Goal: Use online tool/utility: Utilize a website feature to perform a specific function

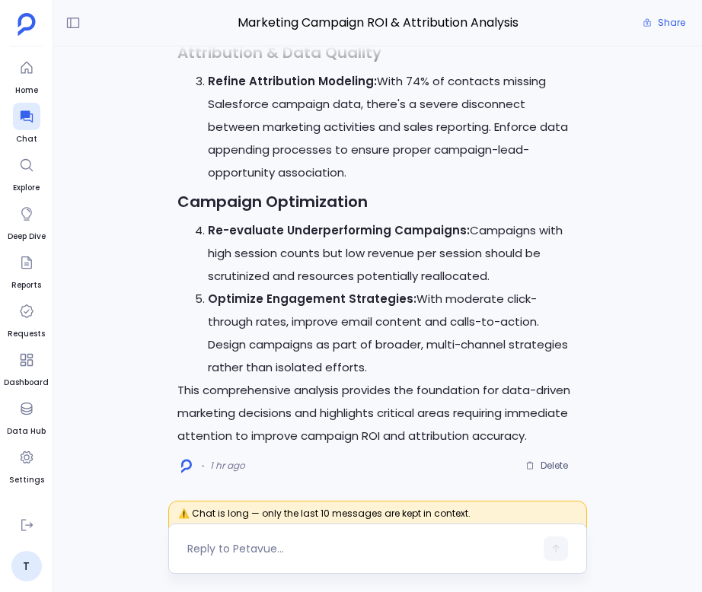
click at [295, 551] on textarea at bounding box center [360, 548] width 347 height 15
type textarea "generate html dashboard for this"
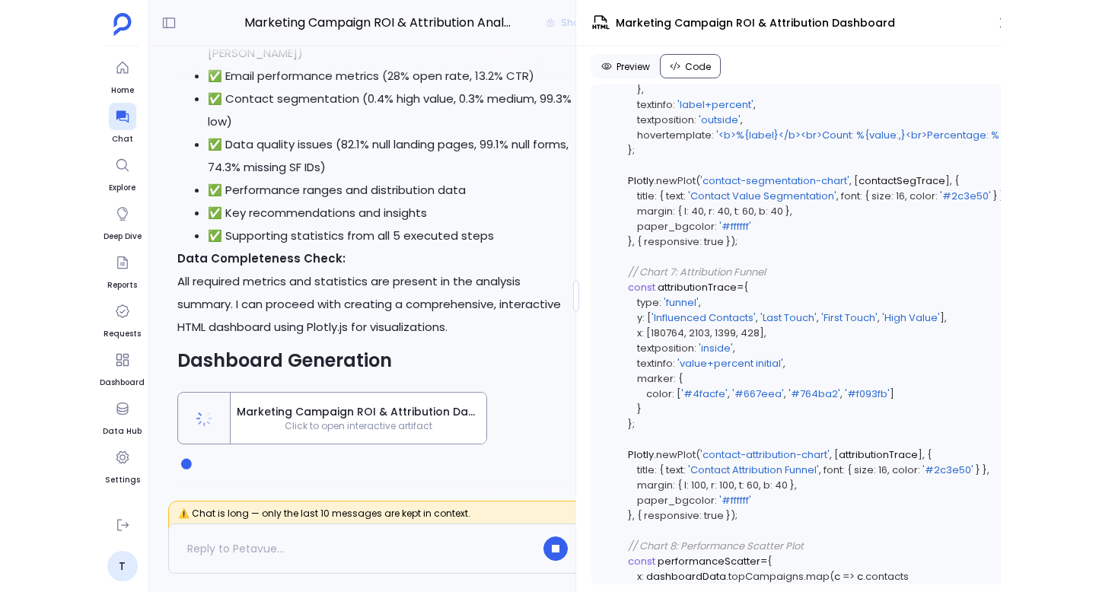
scroll to position [11976, 0]
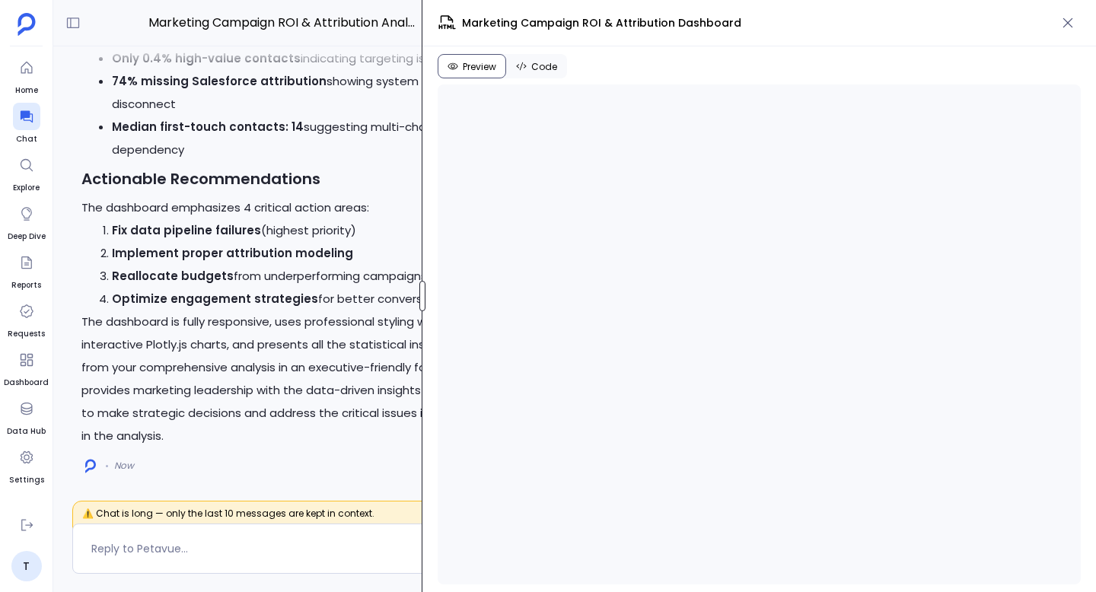
click at [425, 290] on div at bounding box center [423, 296] width 6 height 30
click at [701, 24] on icon "button" at bounding box center [1069, 23] width 10 height 10
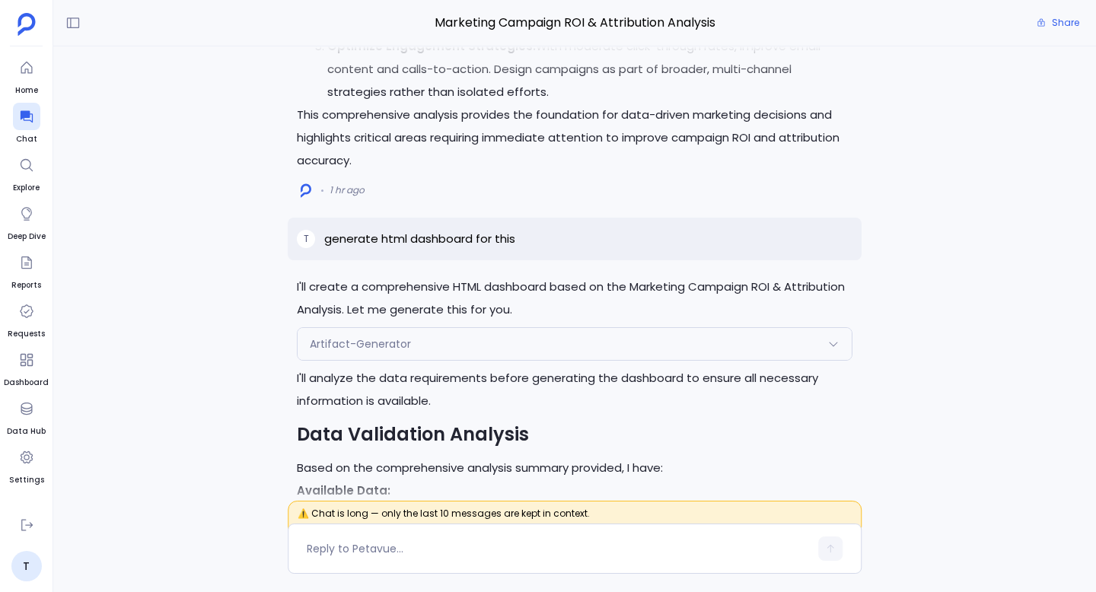
scroll to position [-2284, 0]
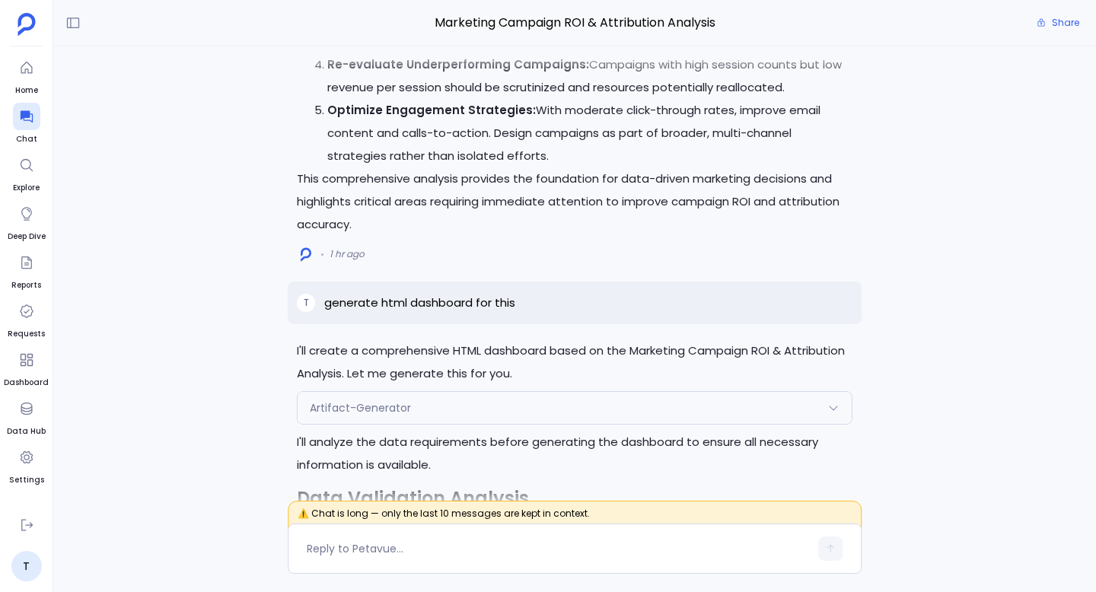
click at [466, 312] on p "generate html dashboard for this" at bounding box center [419, 303] width 191 height 18
copy p "generate html dashboard for this"
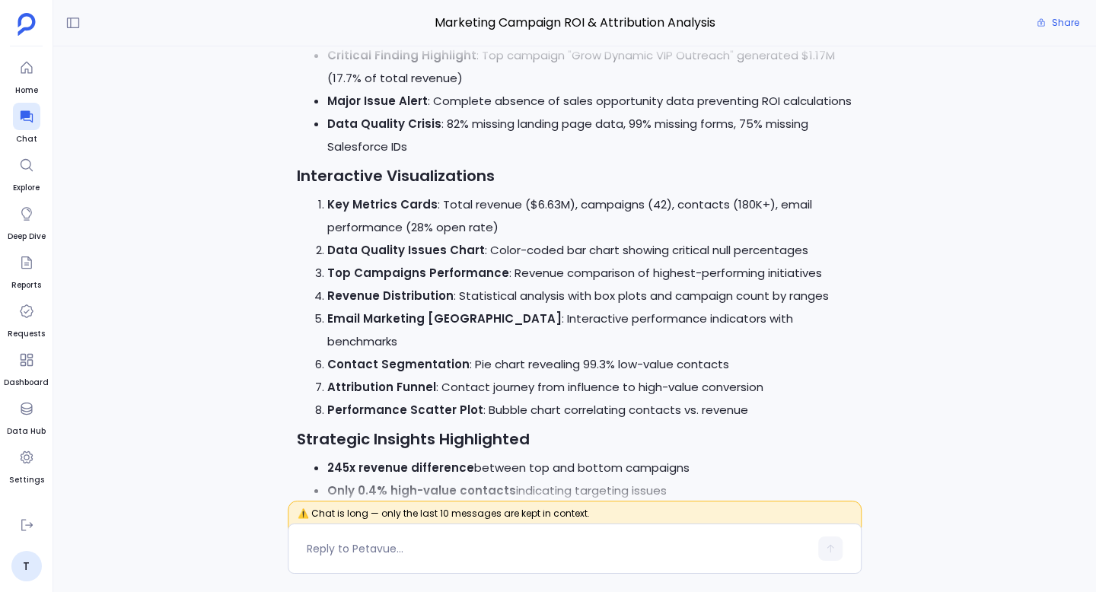
scroll to position [0, 0]
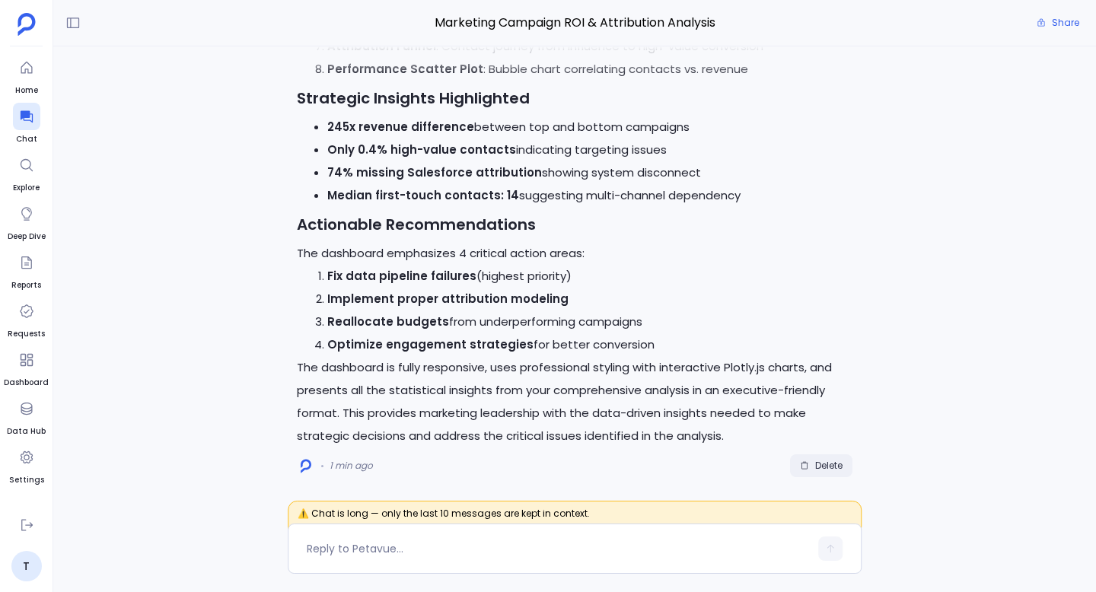
click at [701, 468] on span "Delete" at bounding box center [828, 466] width 27 height 12
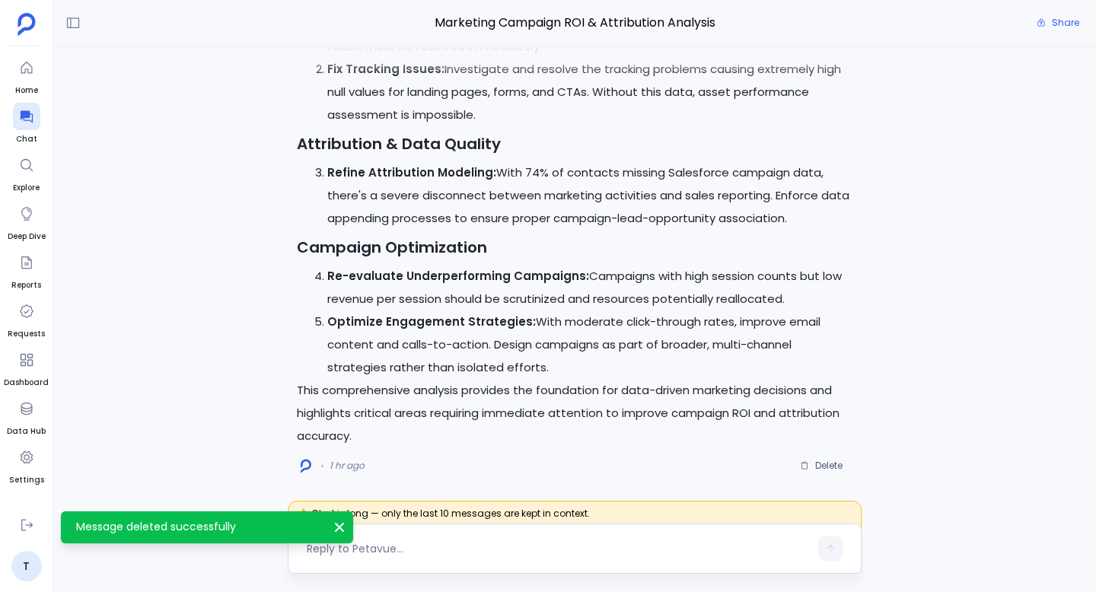
click at [400, 551] on textarea at bounding box center [558, 548] width 503 height 15
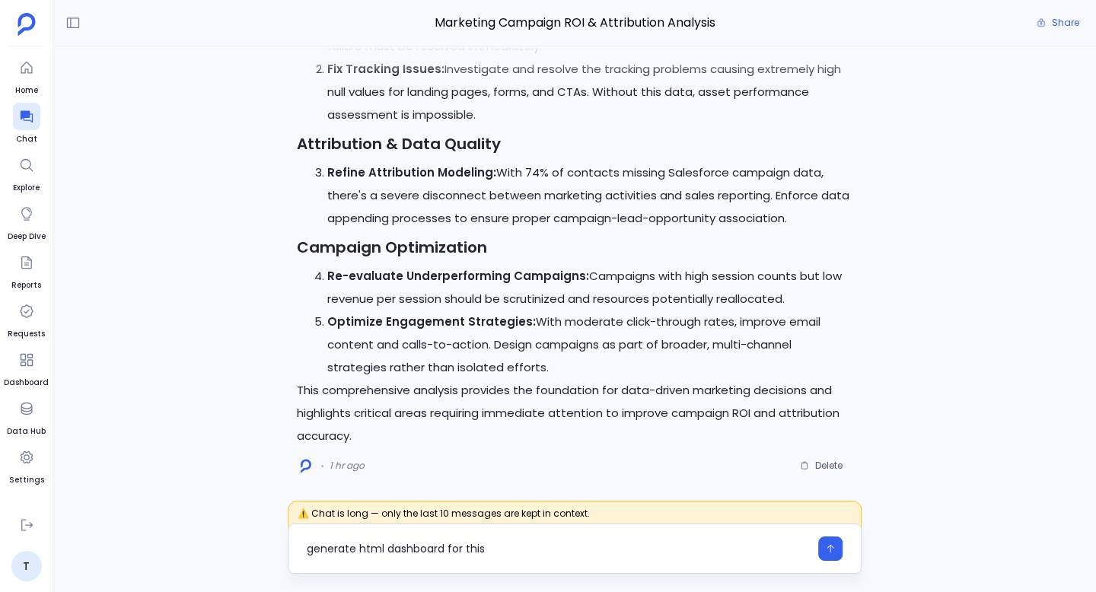
type textarea "generate html dashboard for this"
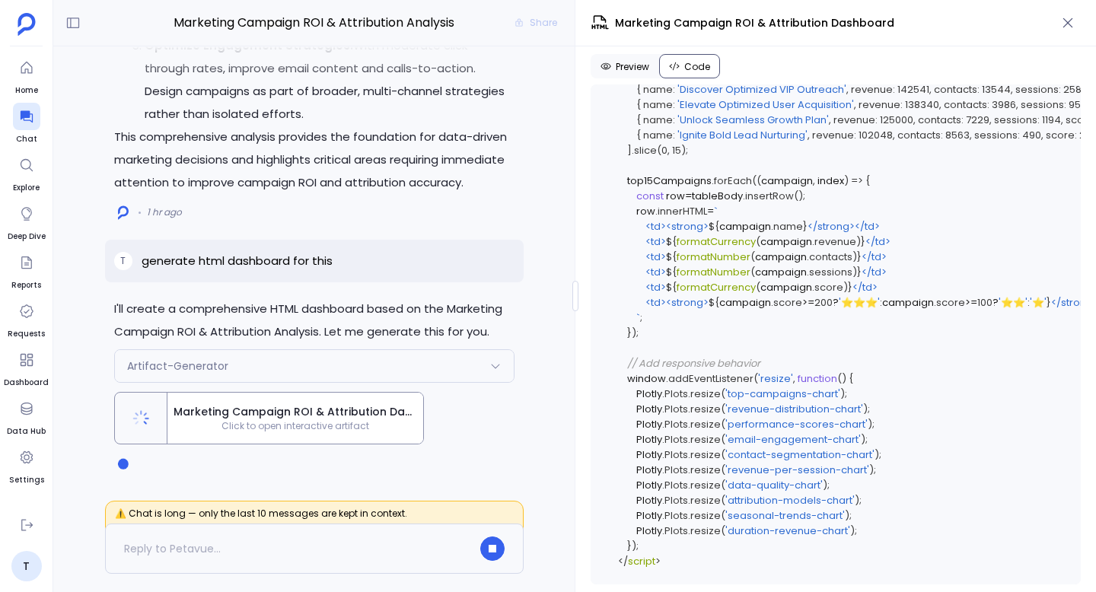
scroll to position [12098, 0]
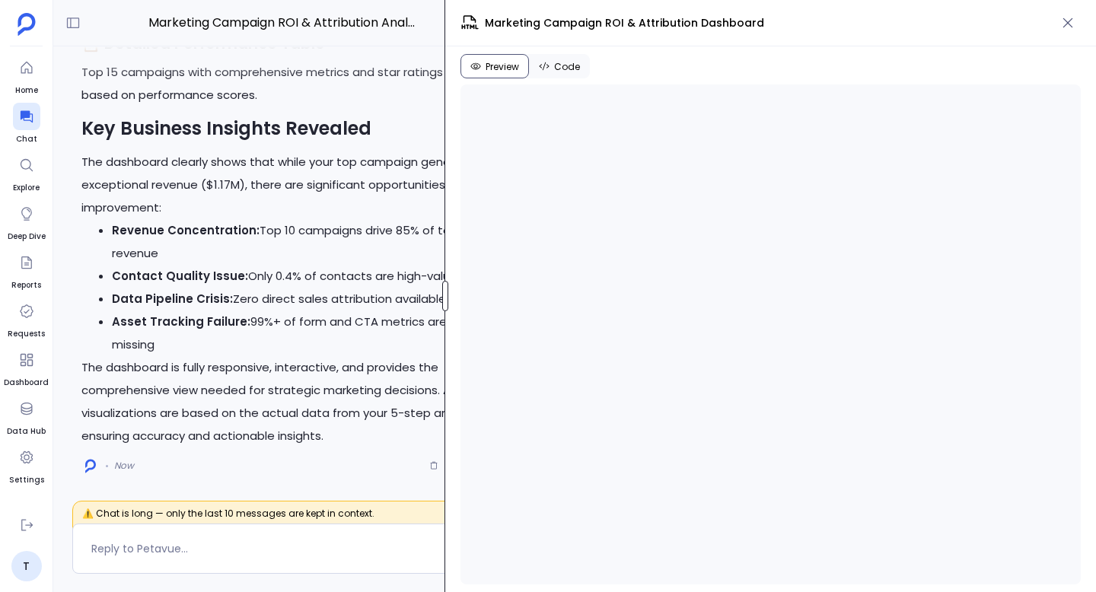
click at [444, 292] on div at bounding box center [445, 296] width 6 height 30
click at [561, 69] on span "Code" at bounding box center [568, 67] width 26 height 12
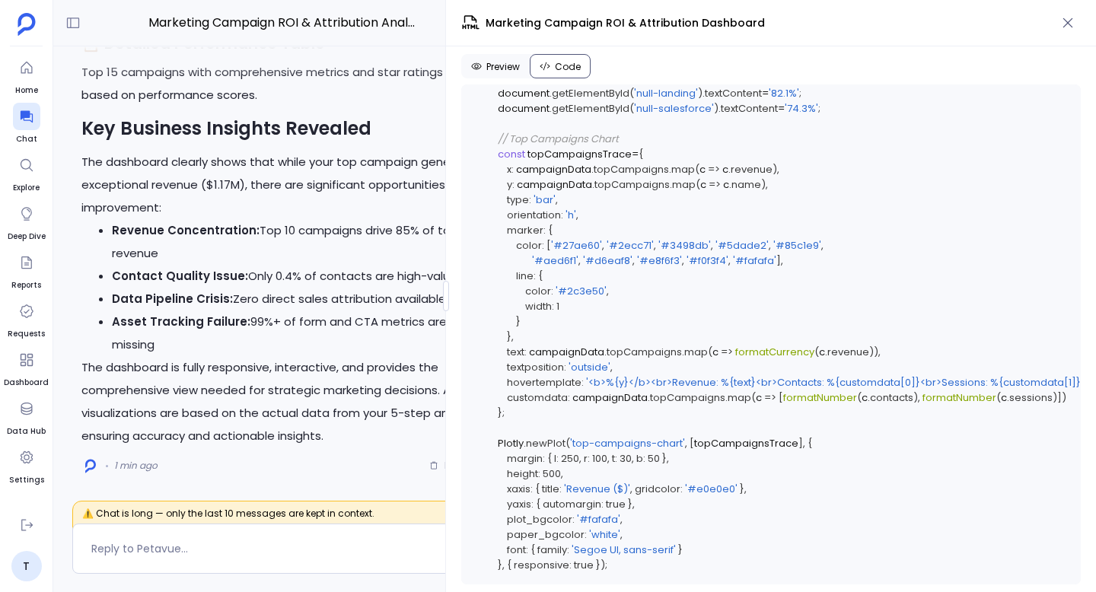
scroll to position [6881, 0]
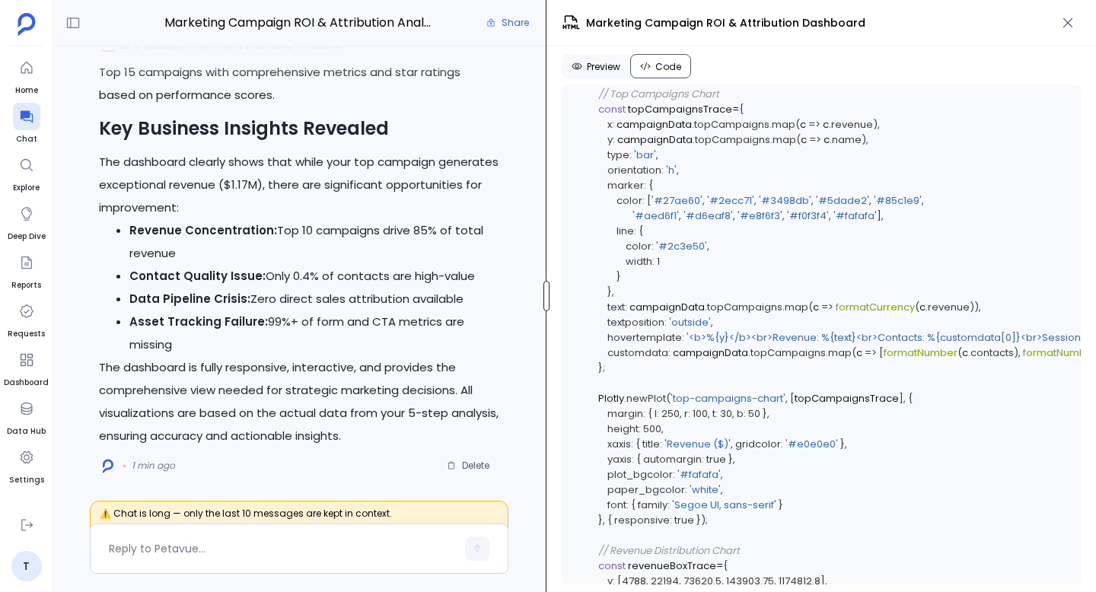
click at [550, 303] on div at bounding box center [547, 296] width 6 height 30
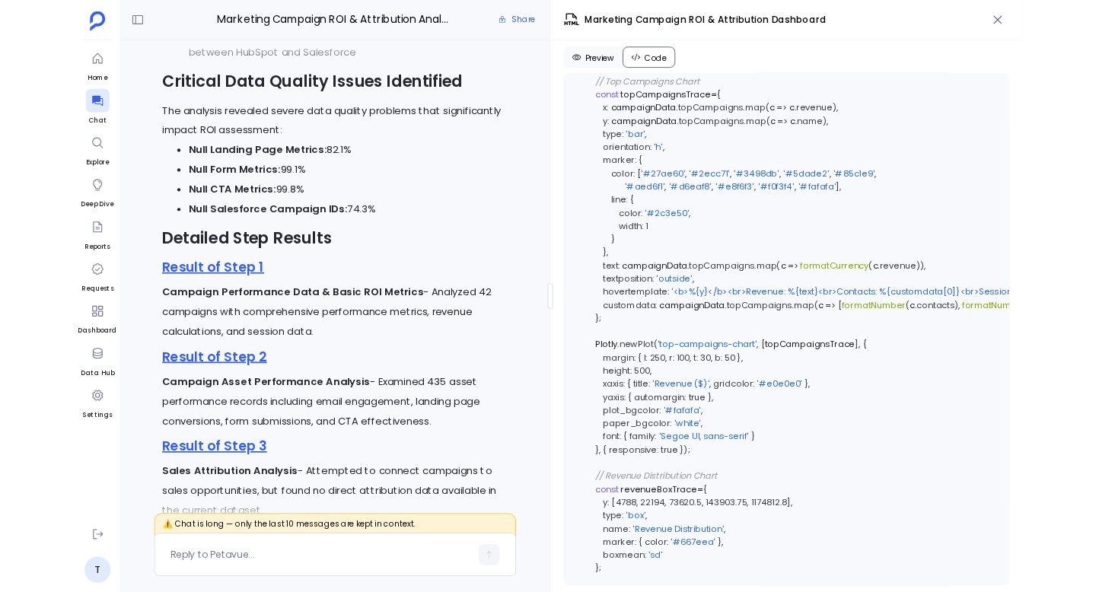
scroll to position [-3082, 0]
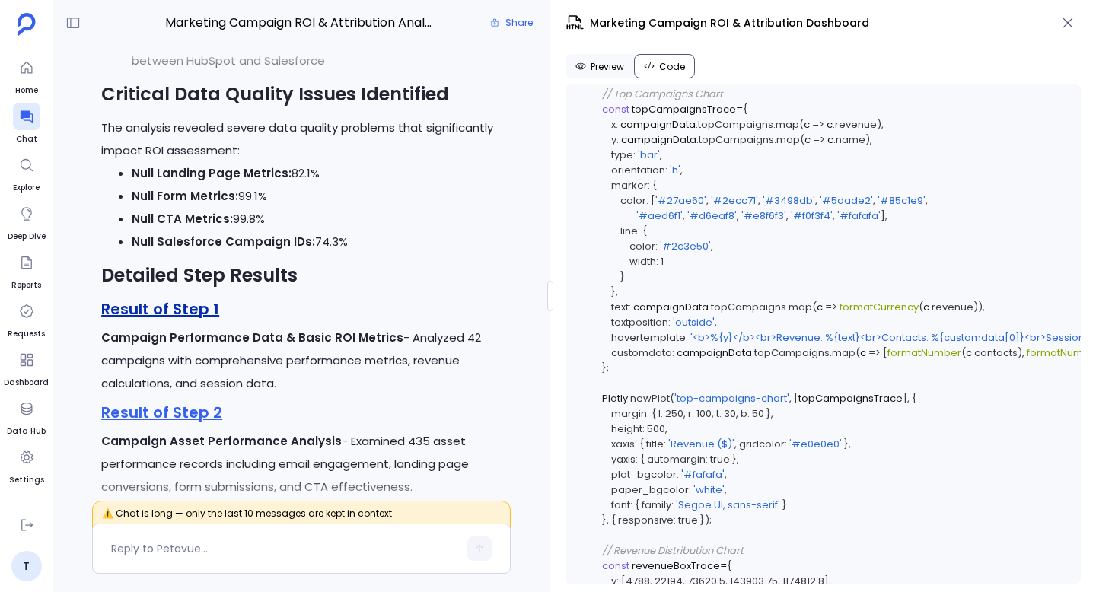
click at [185, 320] on link "Result of Step 1" at bounding box center [160, 308] width 118 height 21
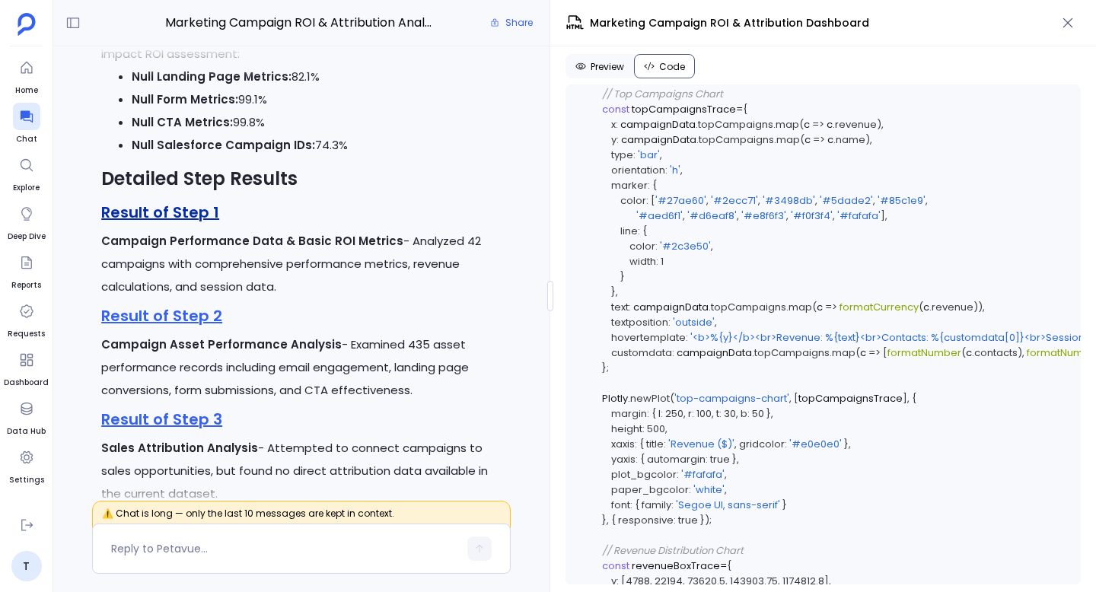
scroll to position [-2947, 0]
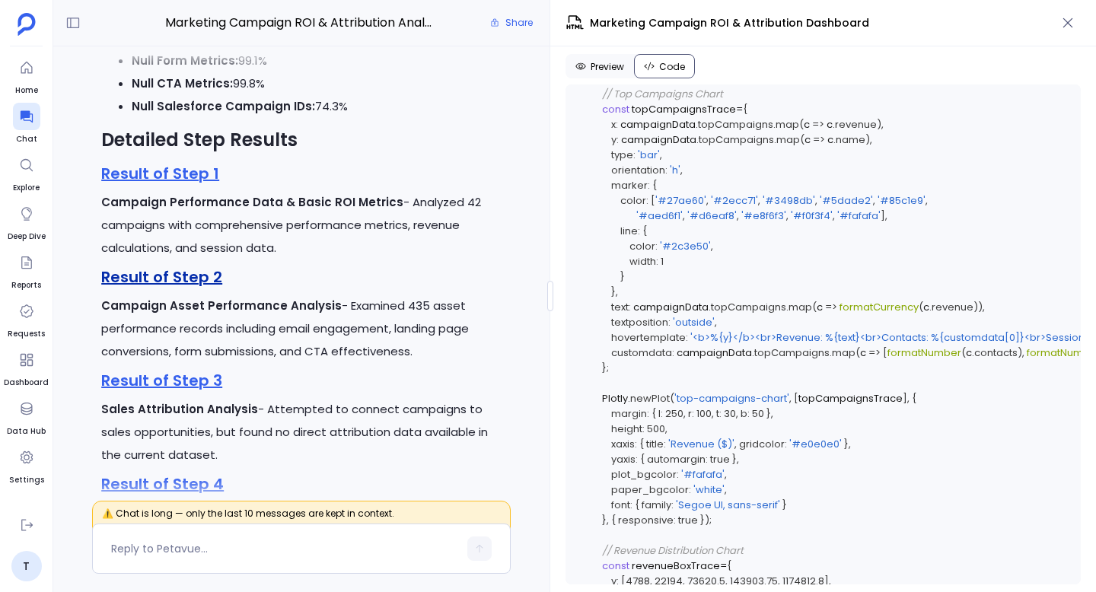
click at [171, 288] on link "Result of Step 2" at bounding box center [161, 276] width 121 height 21
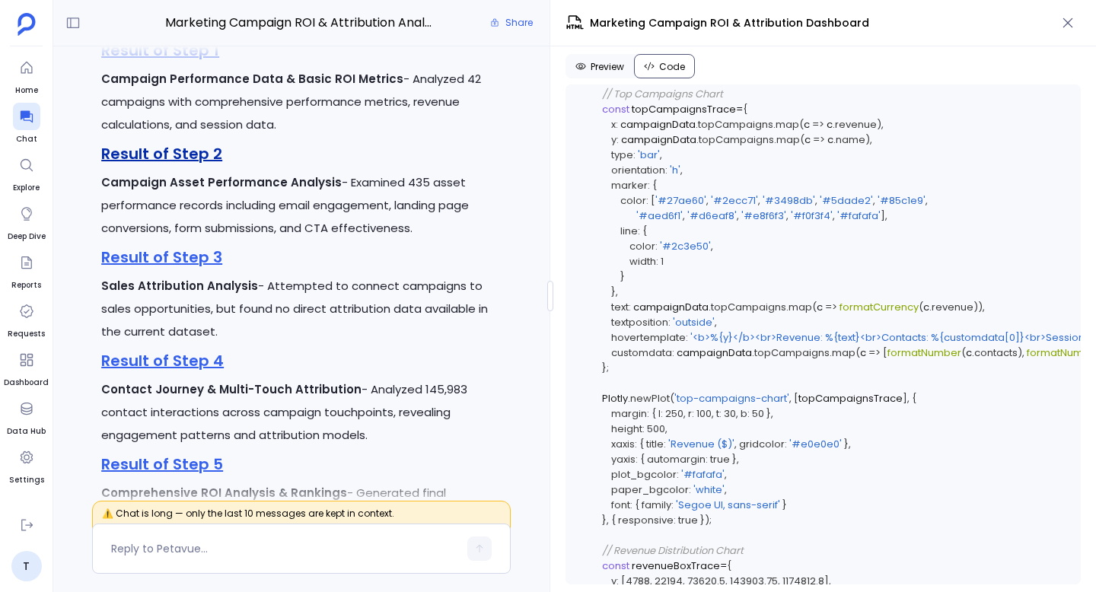
scroll to position [-2768, 0]
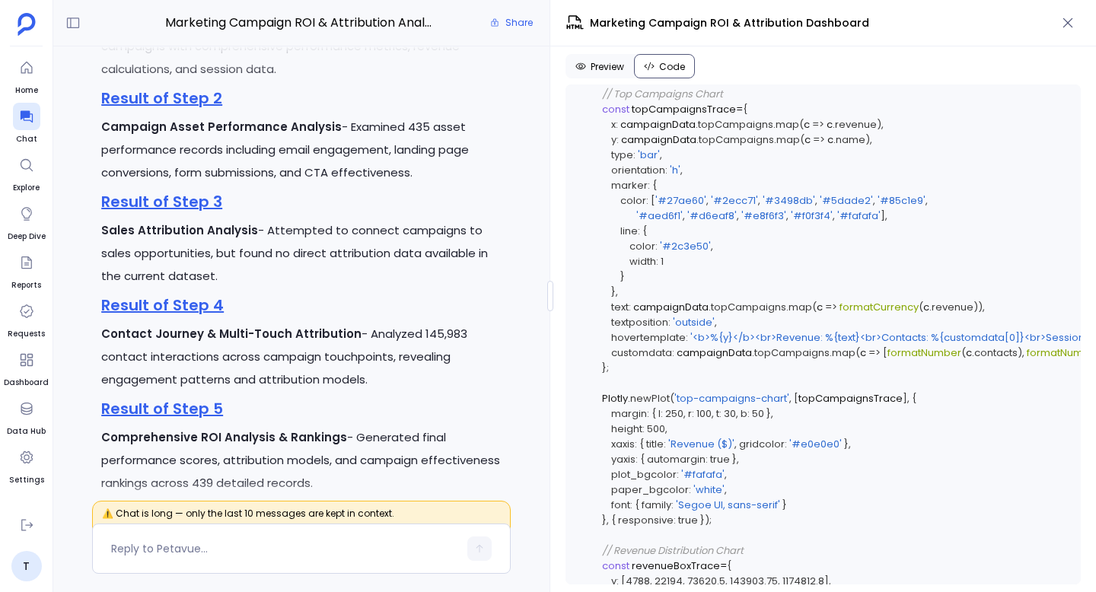
click at [161, 213] on h3 "Result of Step 3" at bounding box center [301, 201] width 401 height 23
click at [164, 212] on link "Result of Step 3" at bounding box center [161, 201] width 121 height 21
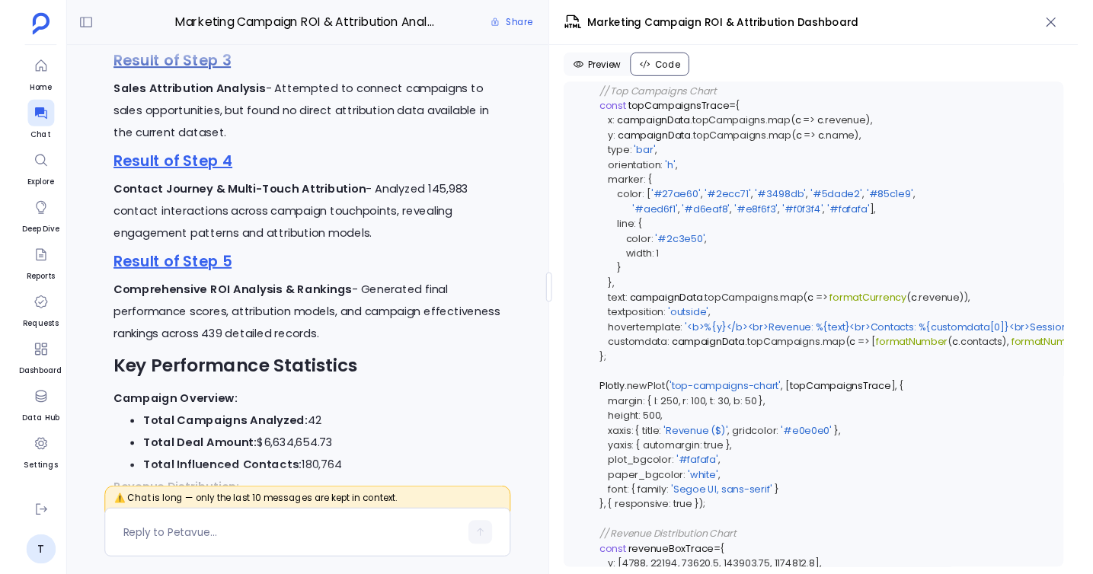
scroll to position [-2622, 0]
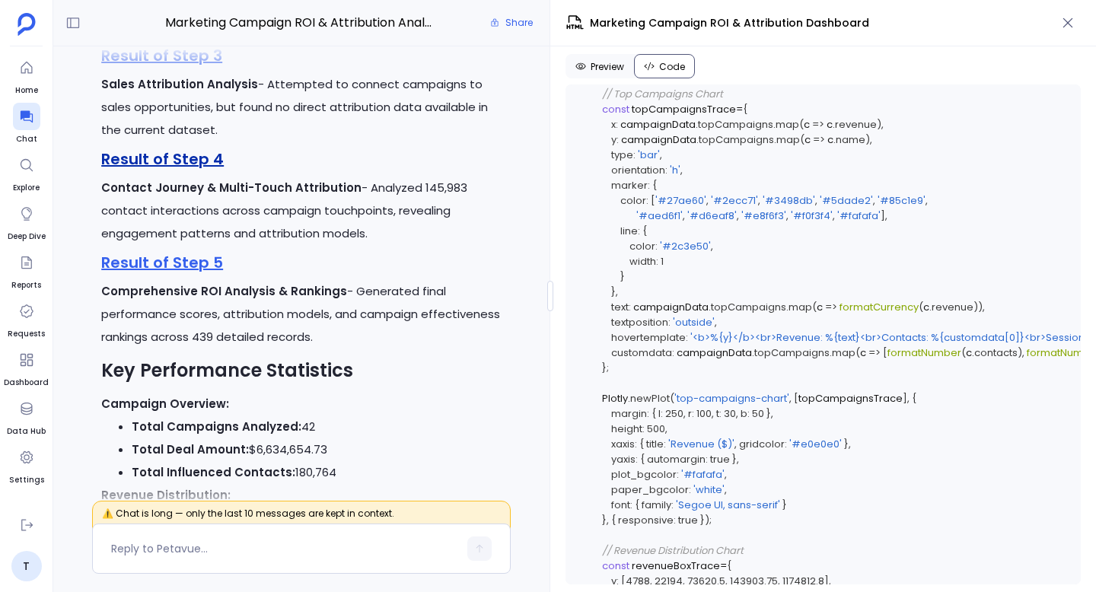
click at [174, 170] on link "Result of Step 4" at bounding box center [162, 158] width 123 height 21
click at [177, 273] on link "Result of Step 5" at bounding box center [162, 262] width 122 height 21
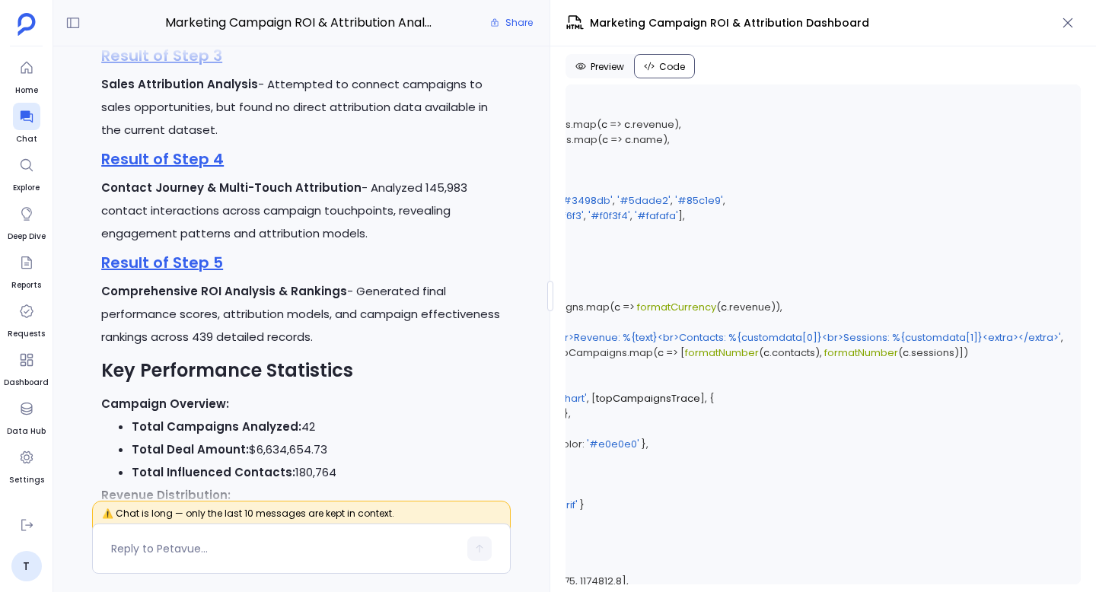
scroll to position [6881, 206]
drag, startPoint x: 889, startPoint y: 172, endPoint x: 913, endPoint y: 173, distance: 24.4
copy span "53.39"
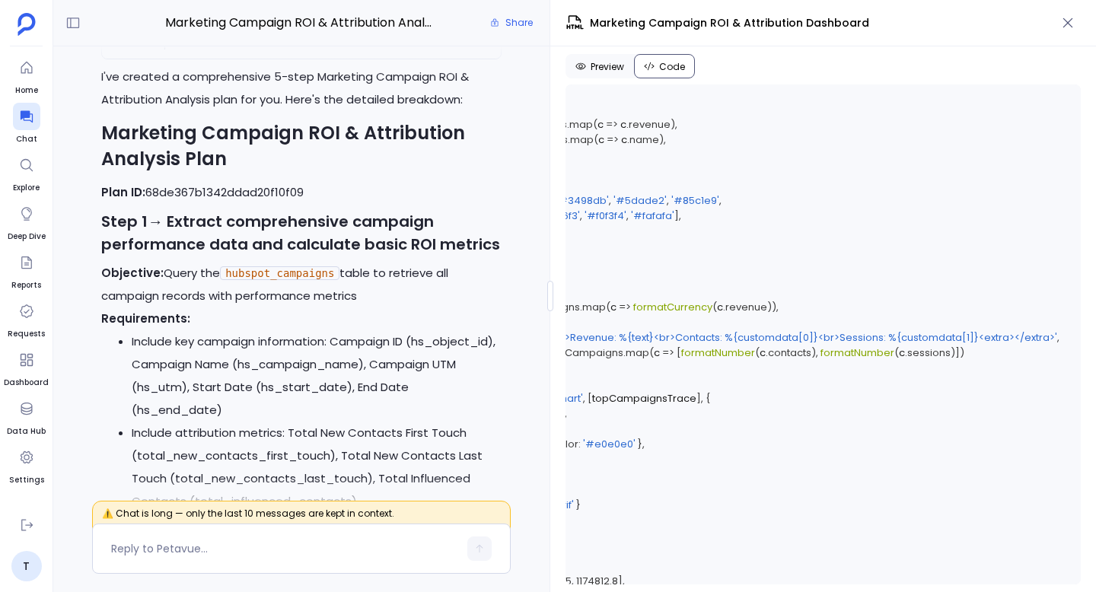
scroll to position [-8577, 0]
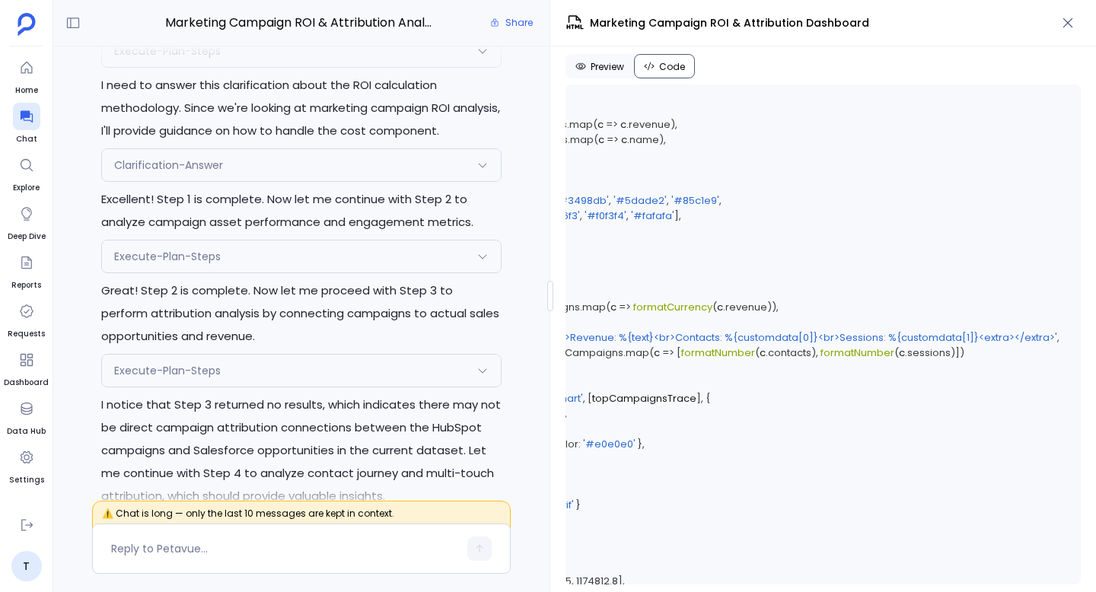
scroll to position [-5306, 0]
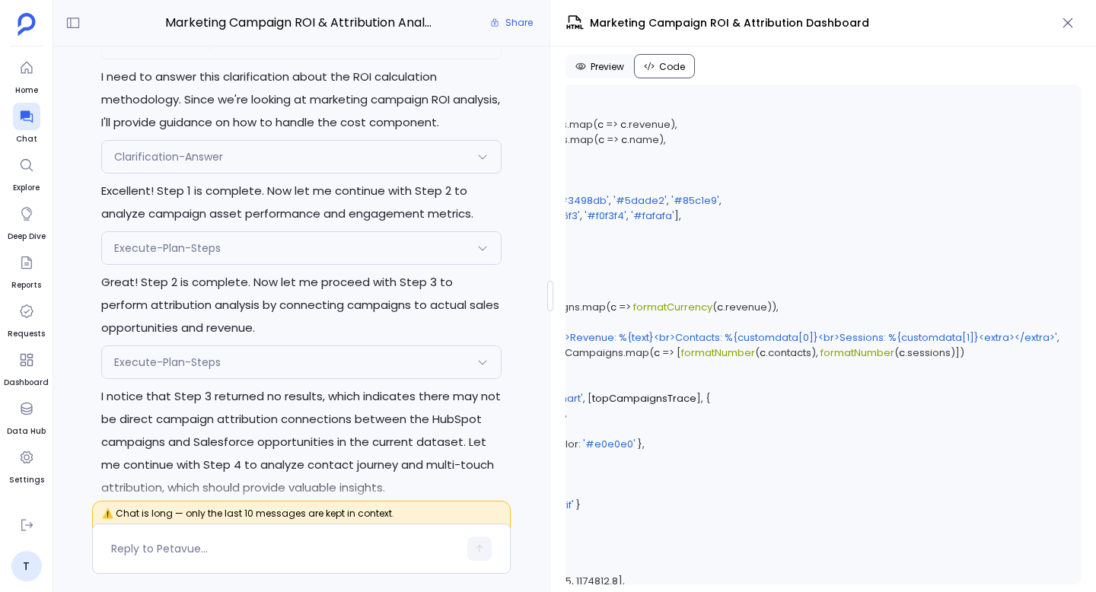
click at [241, 173] on div "Clarification-Answer" at bounding box center [301, 157] width 399 height 32
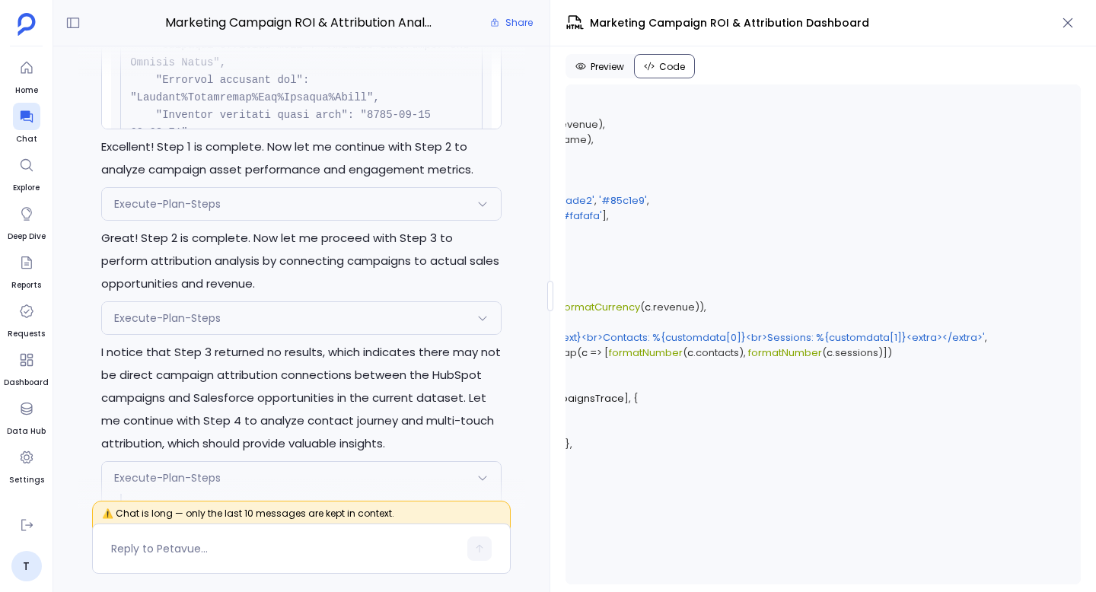
scroll to position [-5166, 0]
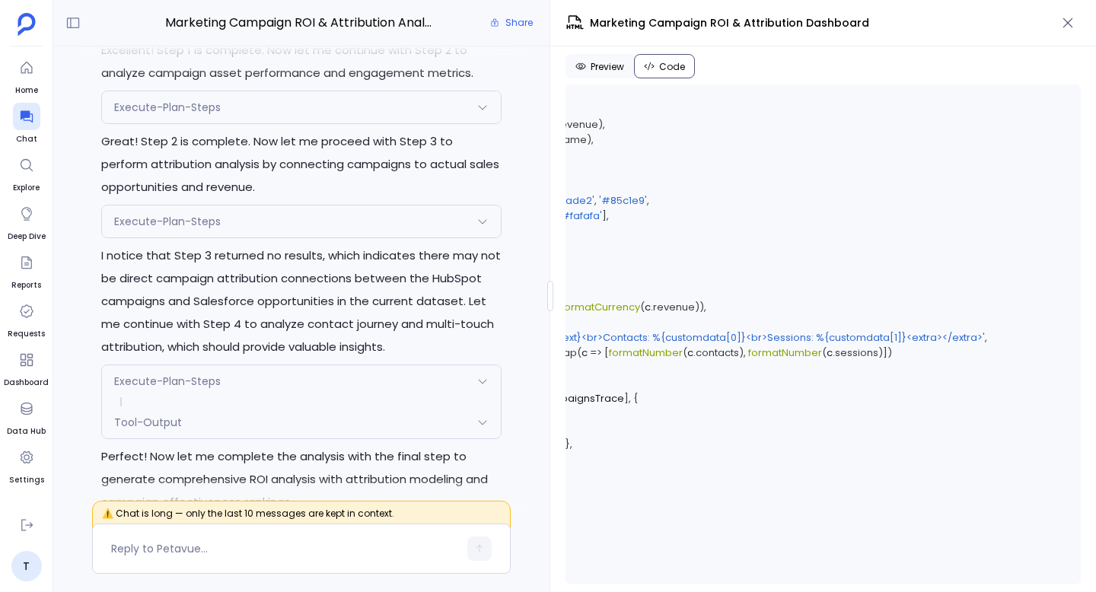
click at [325, 123] on div "Execute-Plan-Steps" at bounding box center [301, 107] width 399 height 32
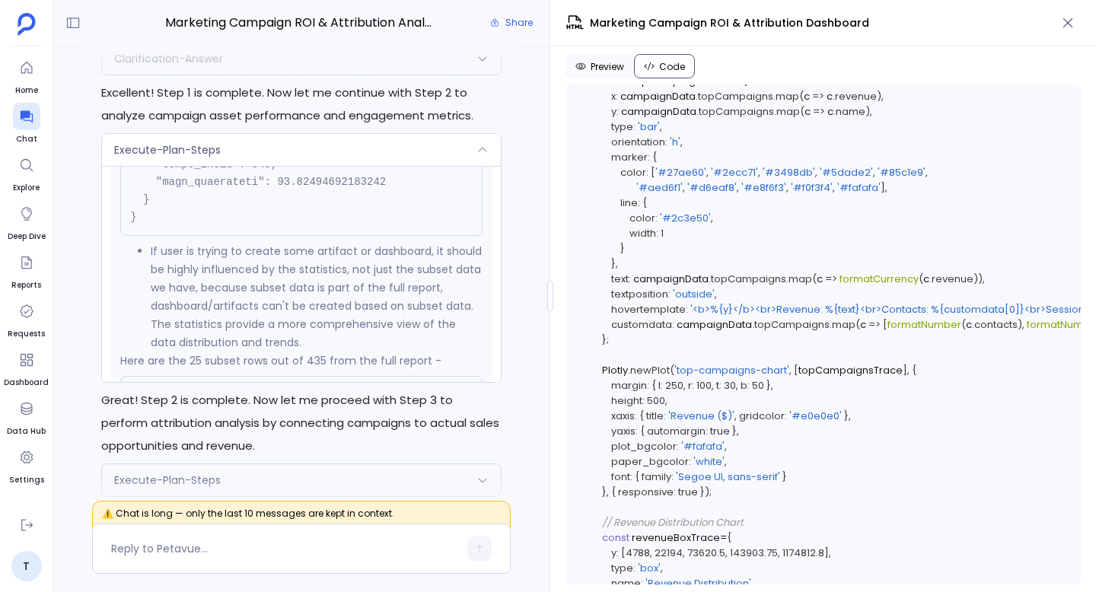
scroll to position [6914, 0]
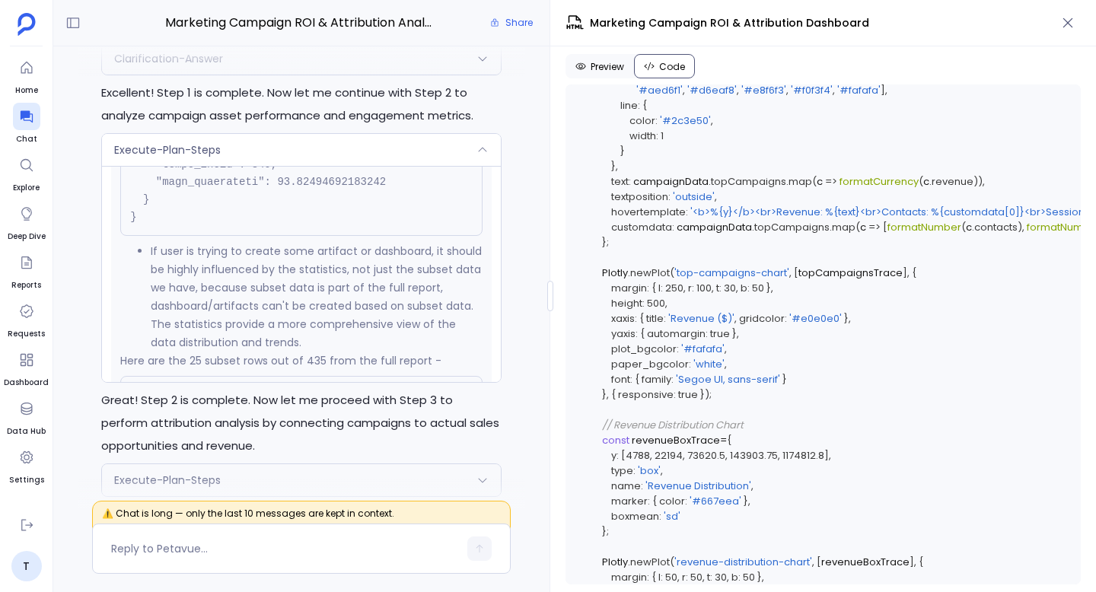
scroll to position [7006, 0]
copy span "22194"
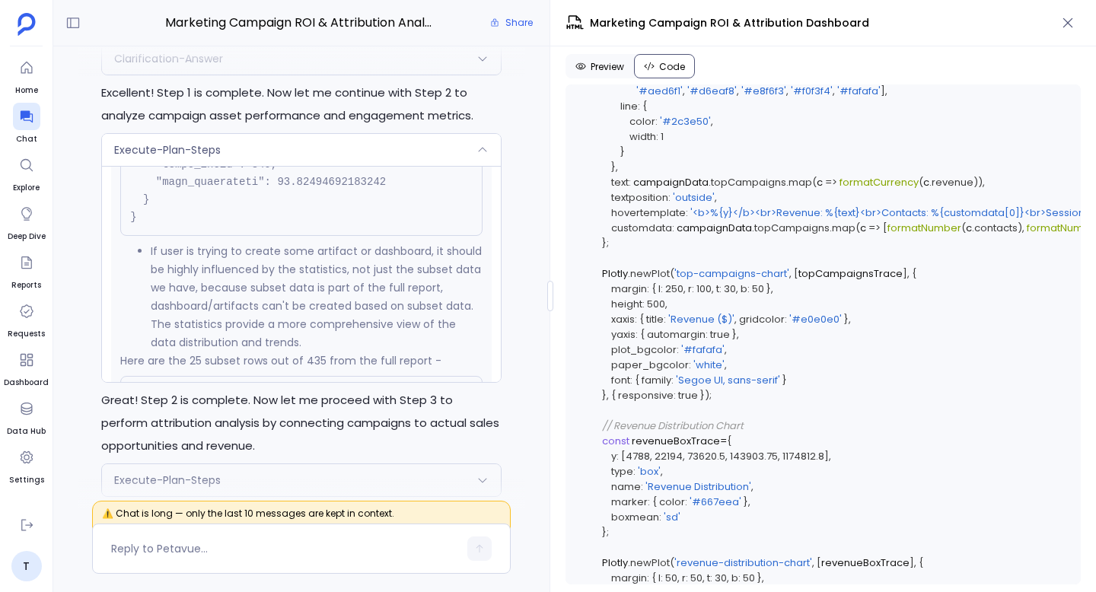
copy span "145555"
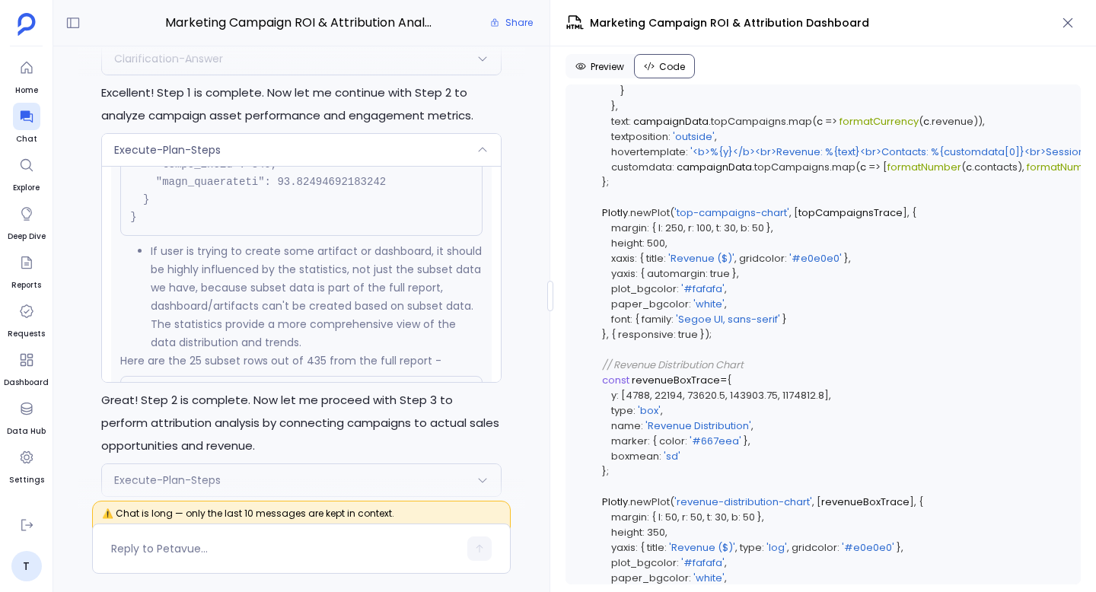
scroll to position [7068, 0]
copy span "1705528"
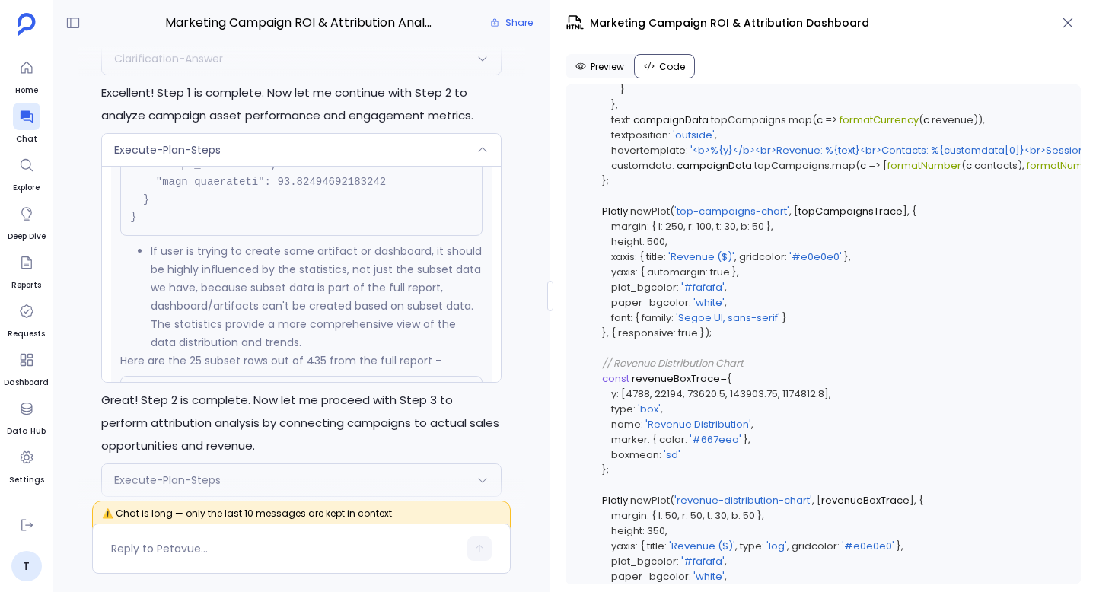
copy span "82.1"
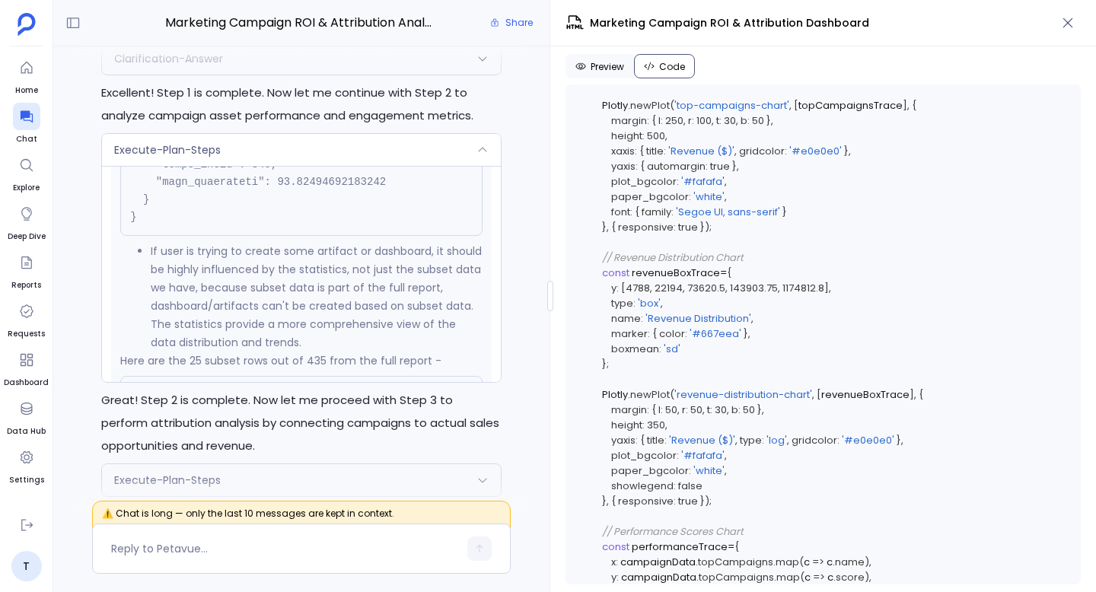
scroll to position [7231, 0]
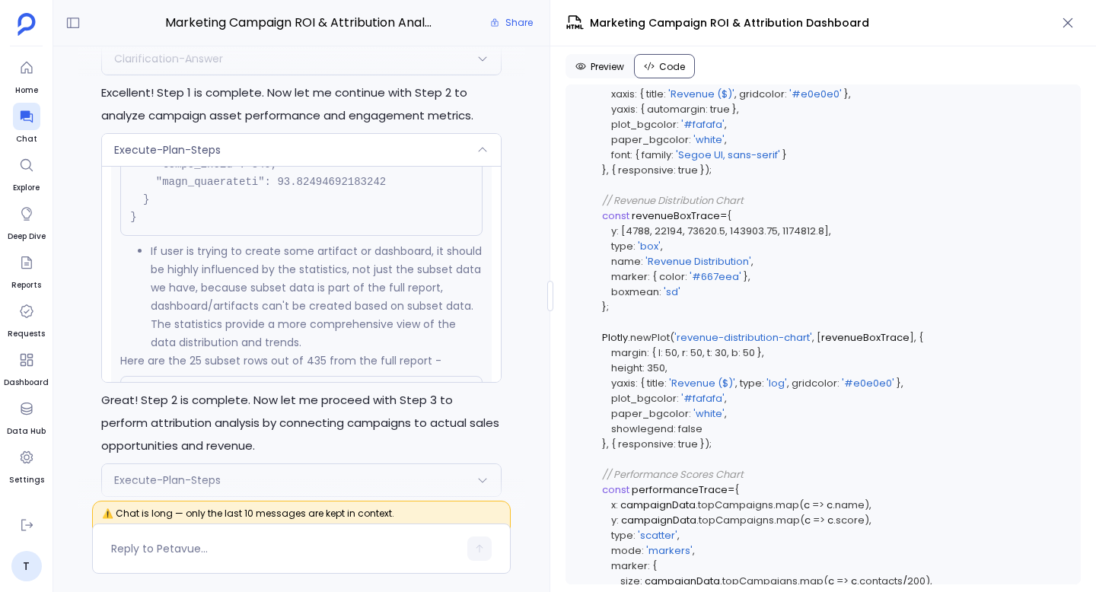
copy span "180000"
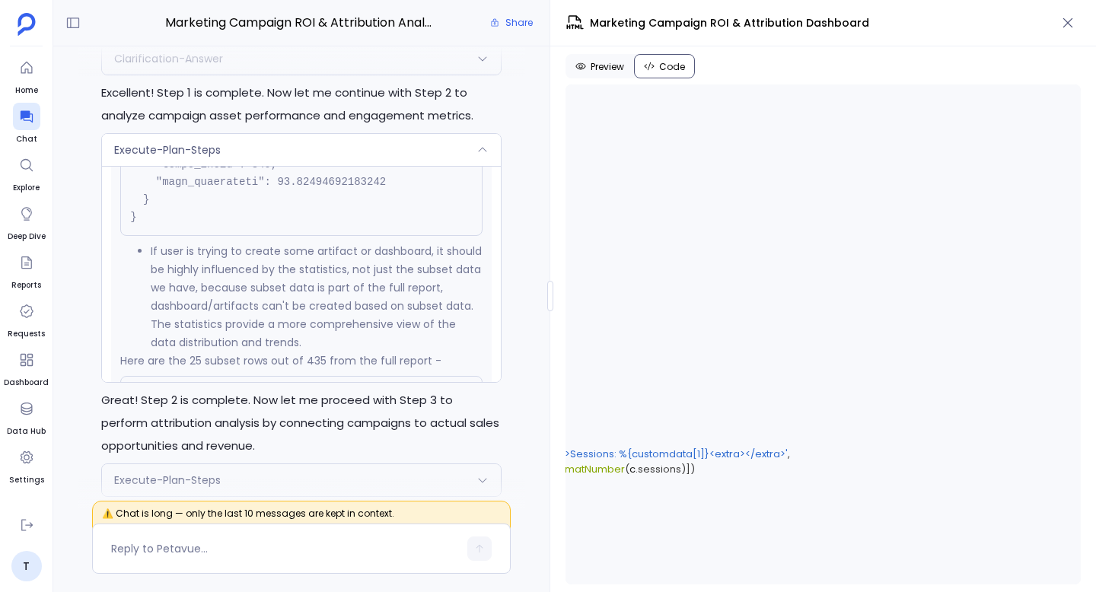
scroll to position [6765, 404]
drag, startPoint x: 693, startPoint y: 286, endPoint x: 720, endPoint y: 289, distance: 26.8
copy code "53.39"
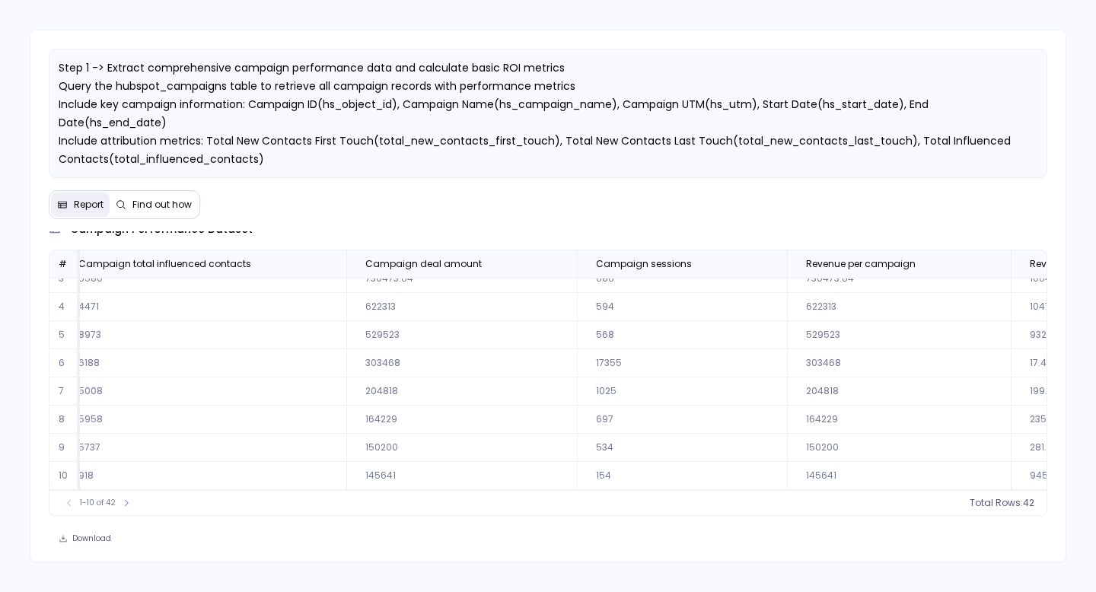
scroll to position [73, 2006]
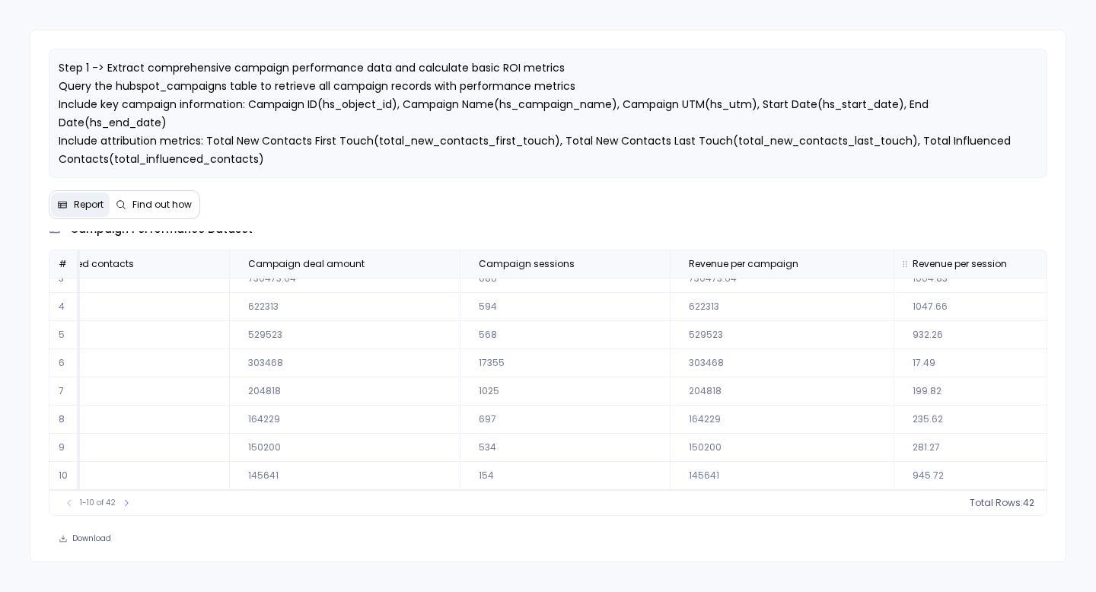
click at [1080, 265] on icon at bounding box center [1083, 265] width 6 height 4
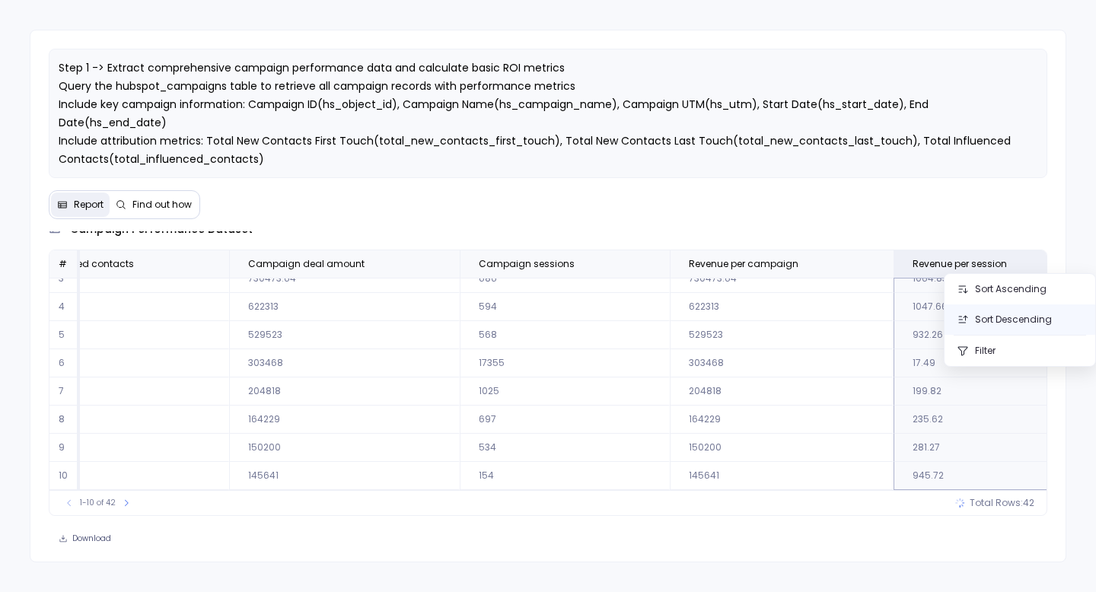
click at [1021, 321] on button "Sort Descending" at bounding box center [1020, 320] width 151 height 30
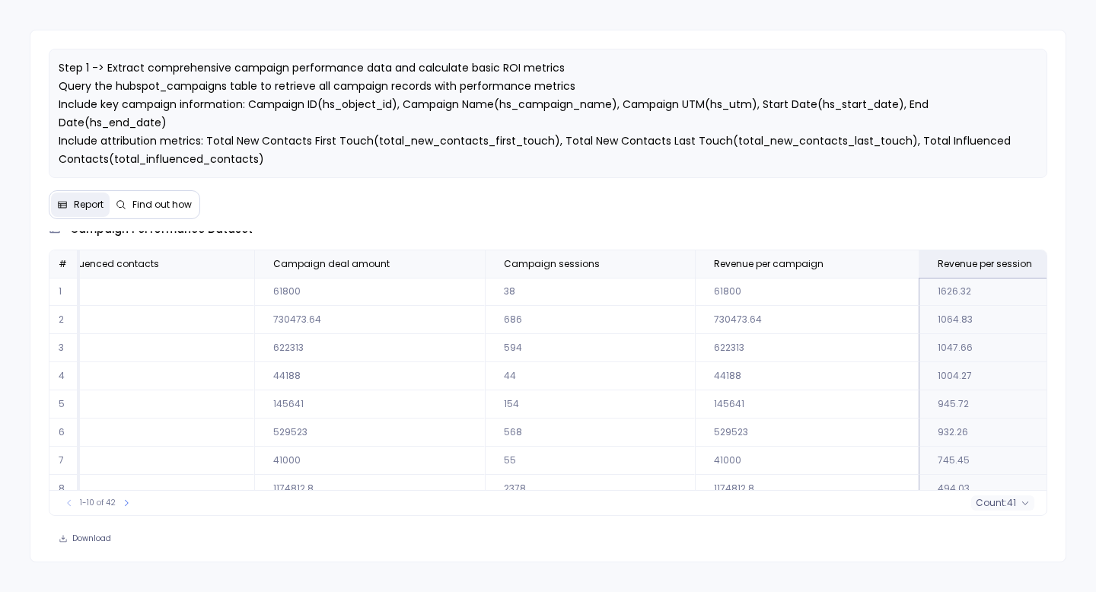
scroll to position [0, 1977]
click at [898, 263] on icon at bounding box center [902, 264] width 9 height 9
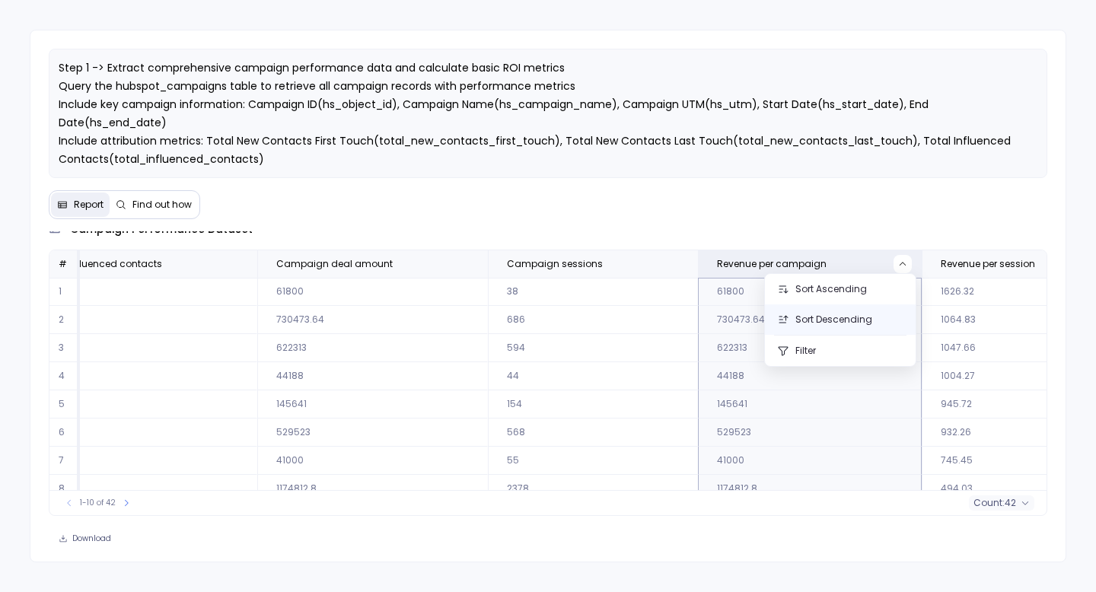
click at [837, 319] on button "Sort Descending" at bounding box center [840, 320] width 151 height 30
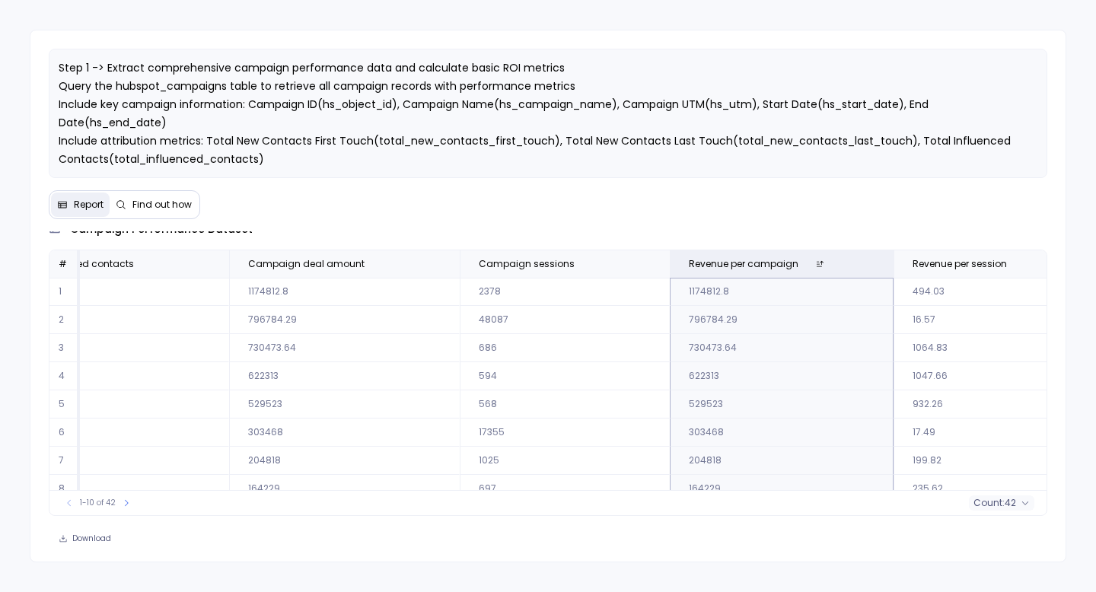
scroll to position [0, 0]
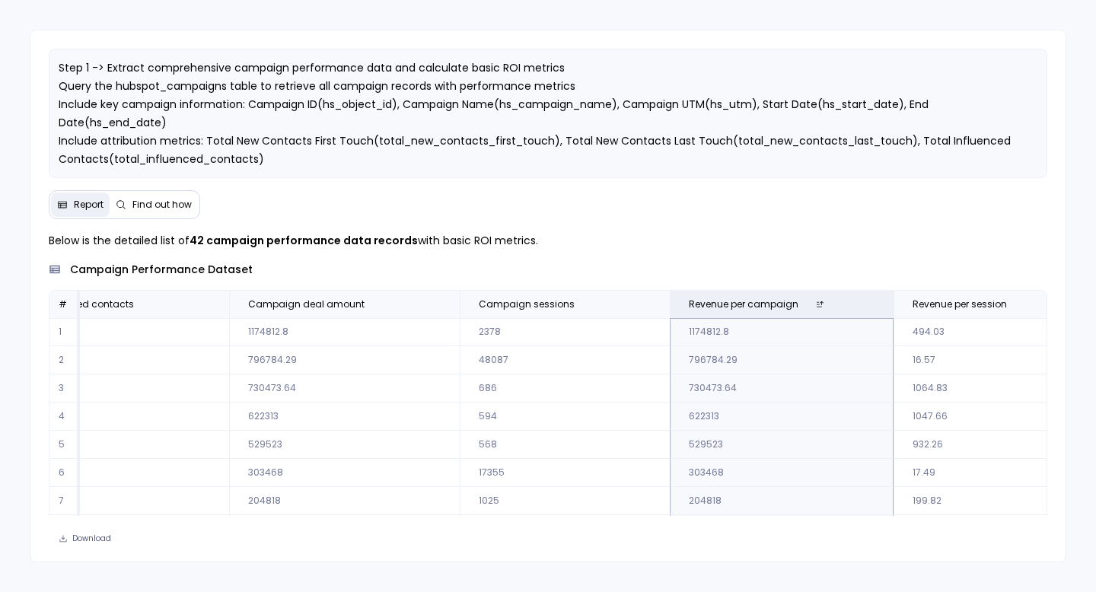
click at [650, 264] on div "campaign performance dataset" at bounding box center [548, 270] width 999 height 16
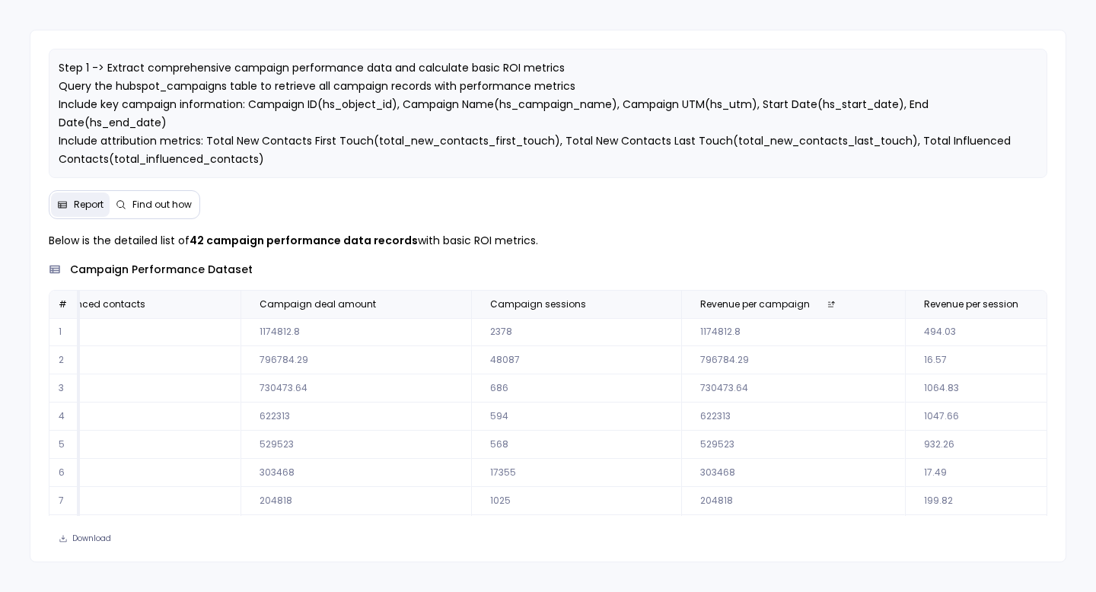
scroll to position [0, 2006]
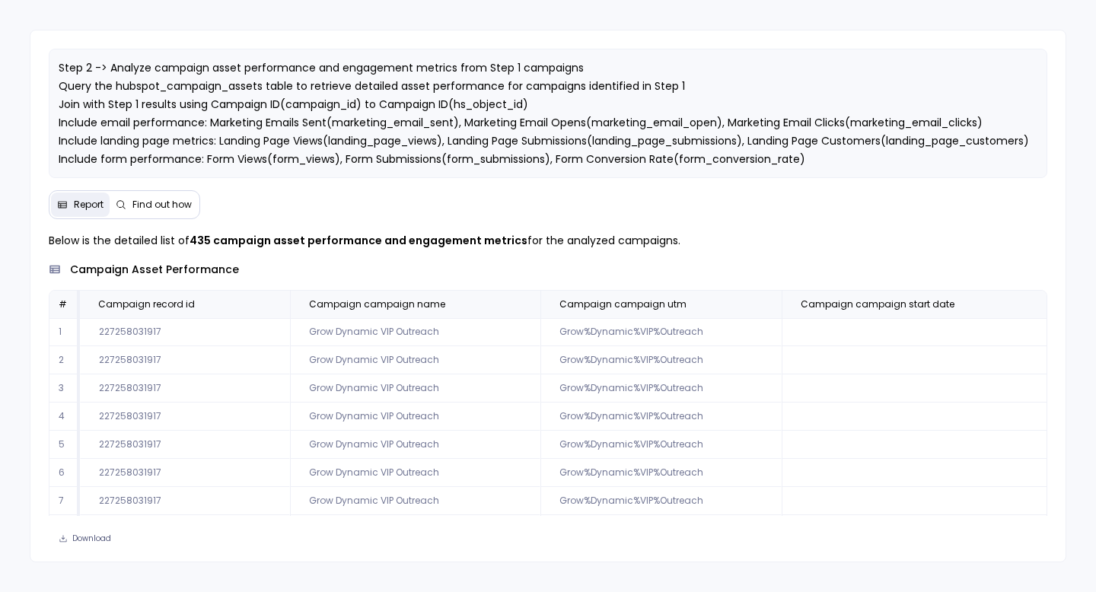
click at [34, 345] on div "Below is the detailed list of 435 campaign asset performance and engagement met…" at bounding box center [548, 373] width 1036 height 285
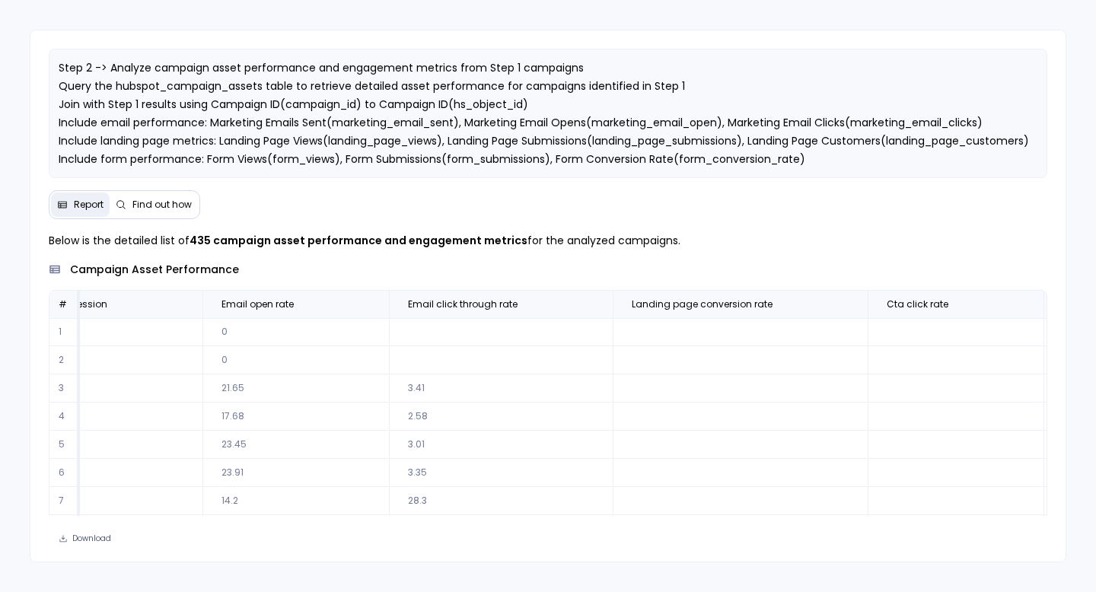
scroll to position [0, 7185]
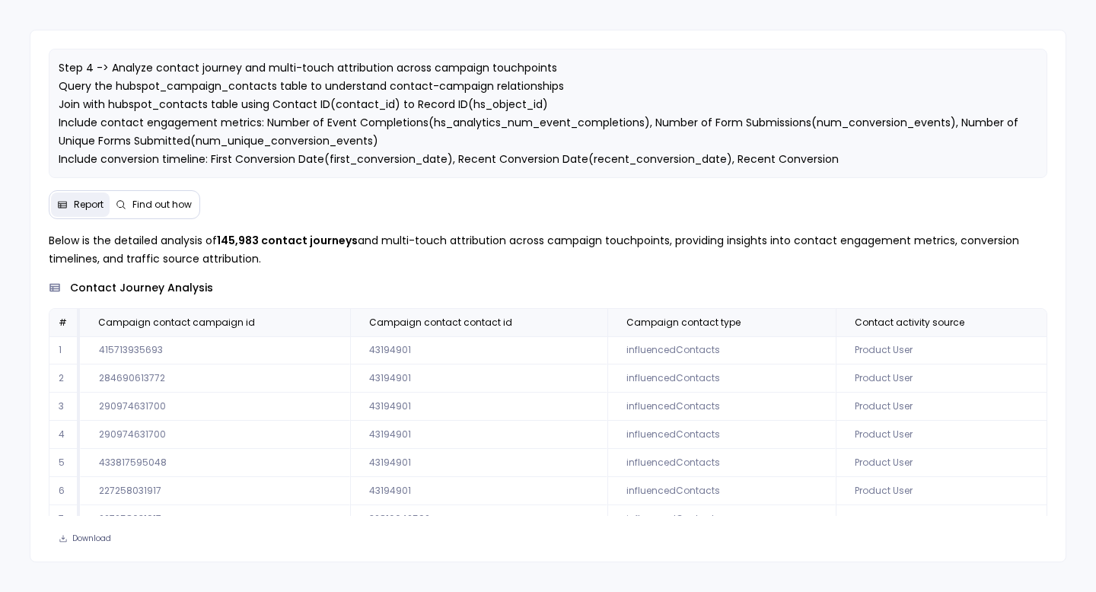
click at [37, 302] on div "Below is the detailed analysis of 145,983 contact journeys and multi-touch attr…" at bounding box center [548, 373] width 1036 height 285
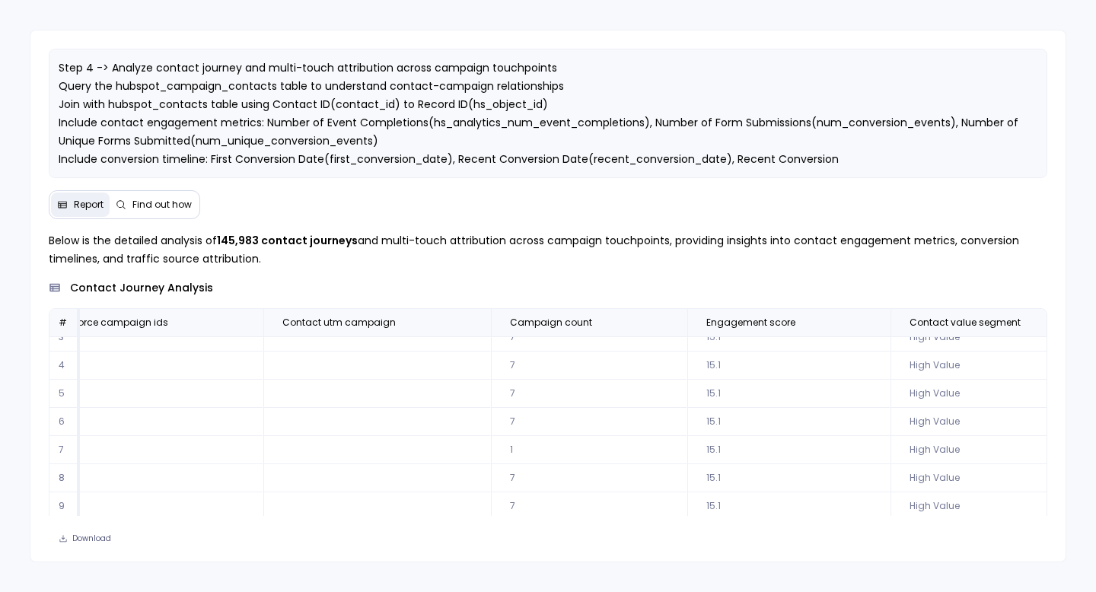
scroll to position [59, 0]
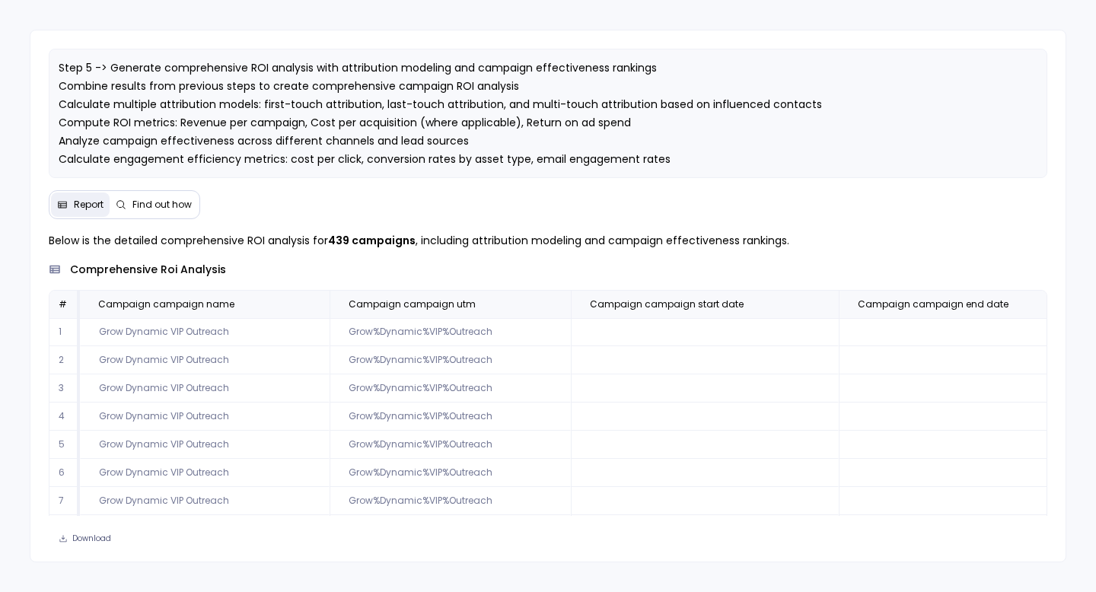
click at [41, 289] on div "Below is the detailed comprehensive ROI analysis for 439 campaigns , including …" at bounding box center [548, 373] width 1036 height 285
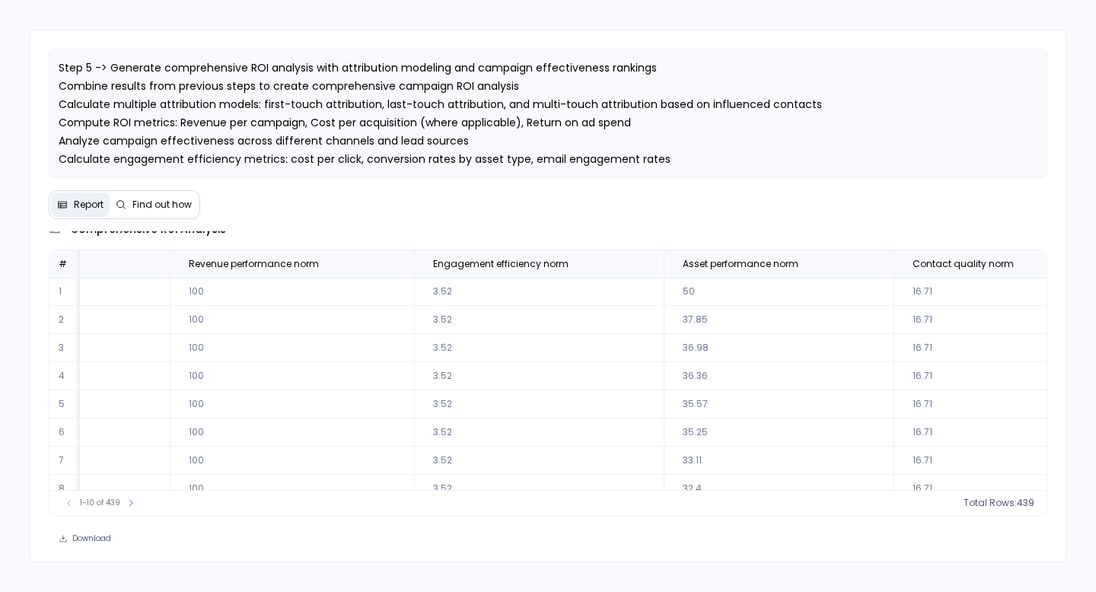
scroll to position [0, 13754]
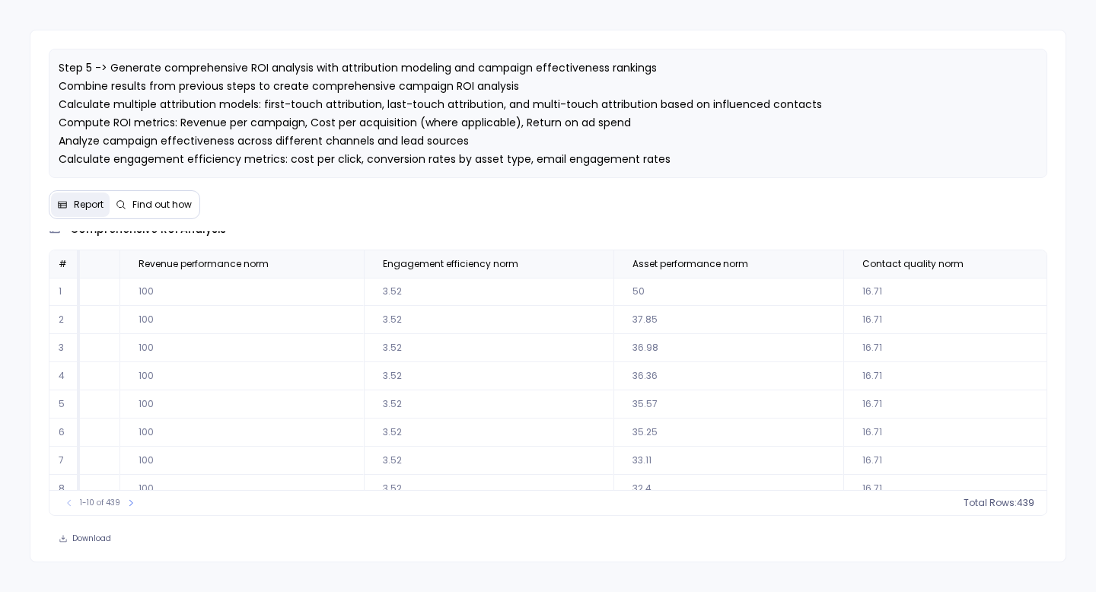
click at [1017, 316] on button "Sort Descending" at bounding box center [1020, 320] width 151 height 30
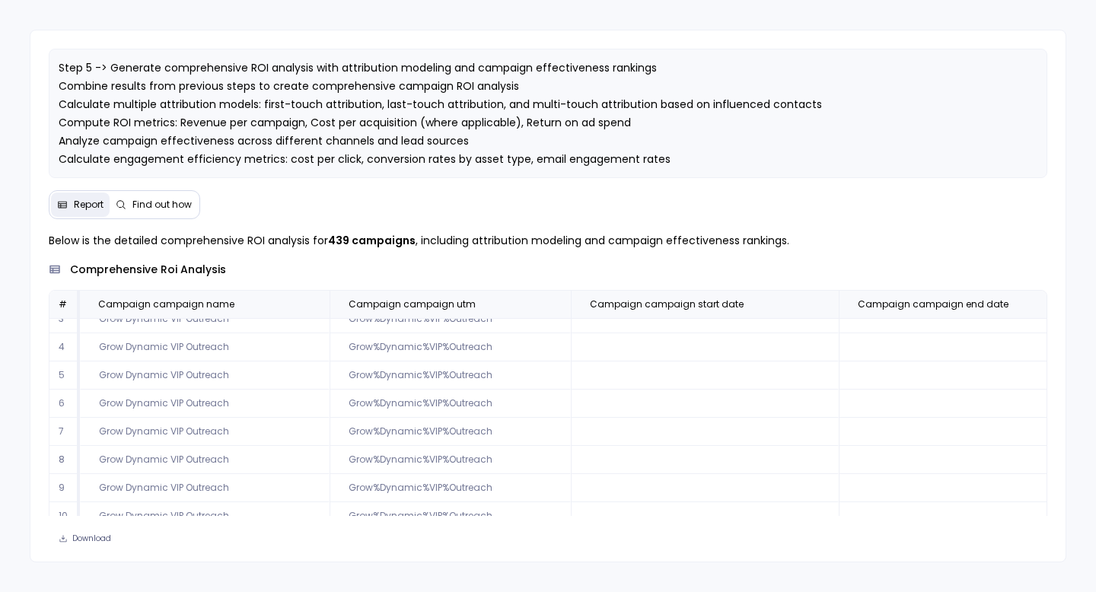
scroll to position [40, 0]
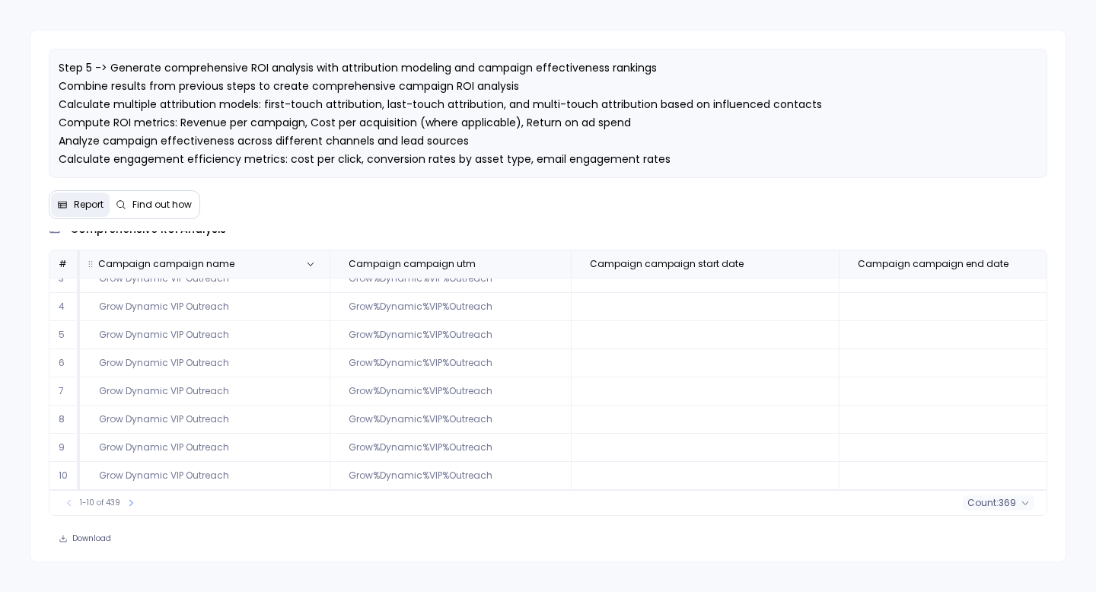
click at [279, 266] on span "Campaign campaign name" at bounding box center [187, 264] width 203 height 12
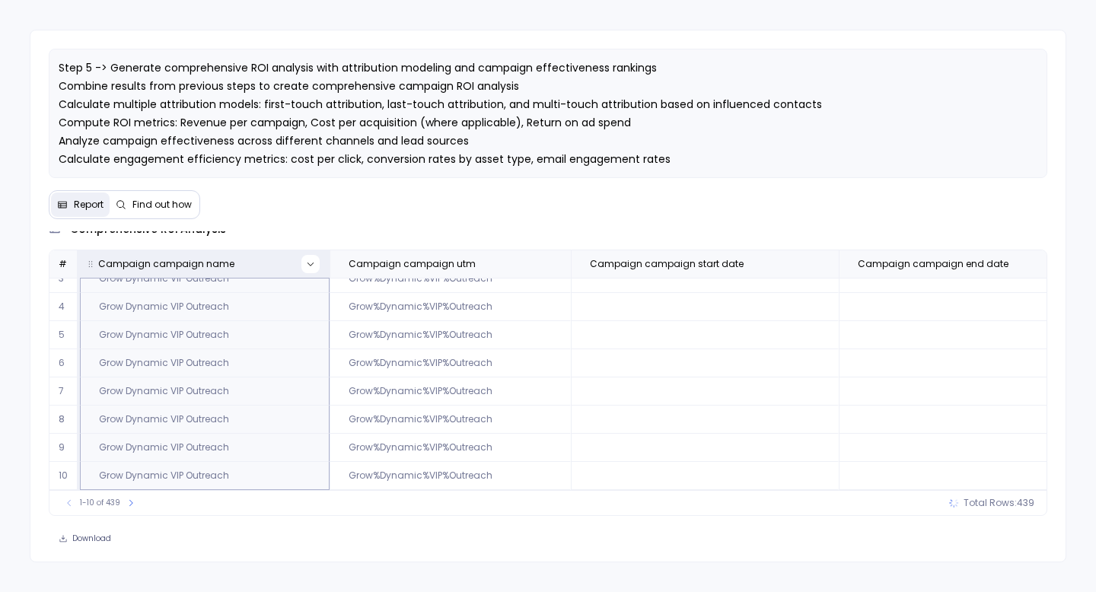
click at [308, 263] on icon at bounding box center [311, 265] width 6 height 4
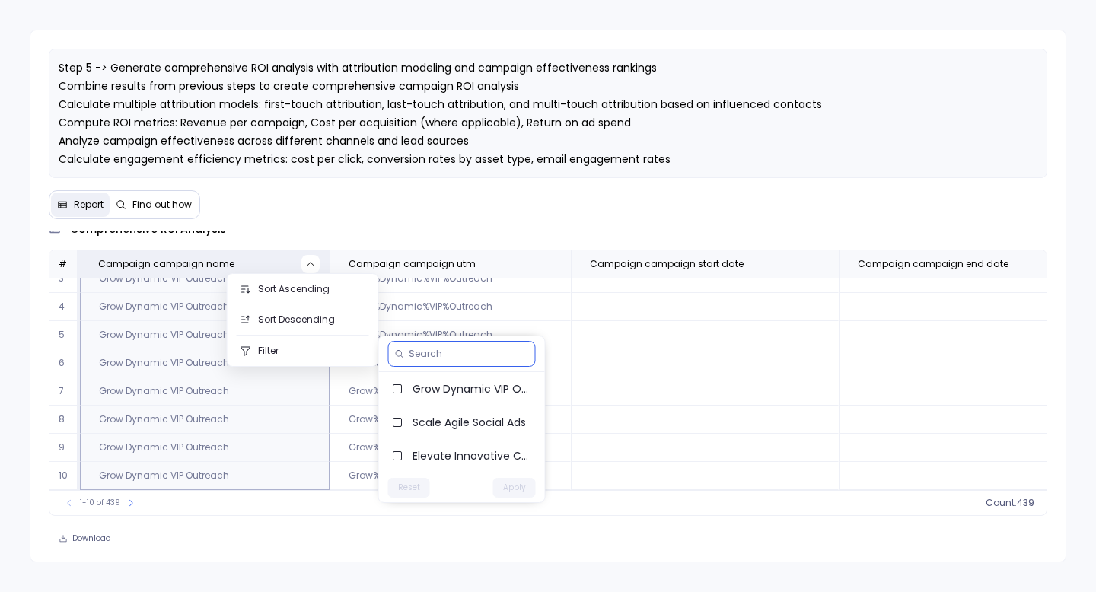
click at [448, 351] on input at bounding box center [469, 354] width 120 height 12
type input "acc"
click at [449, 383] on span "Accelerate Bold Social Ads" at bounding box center [473, 388] width 120 height 15
click at [511, 480] on button "Apply" at bounding box center [514, 488] width 43 height 20
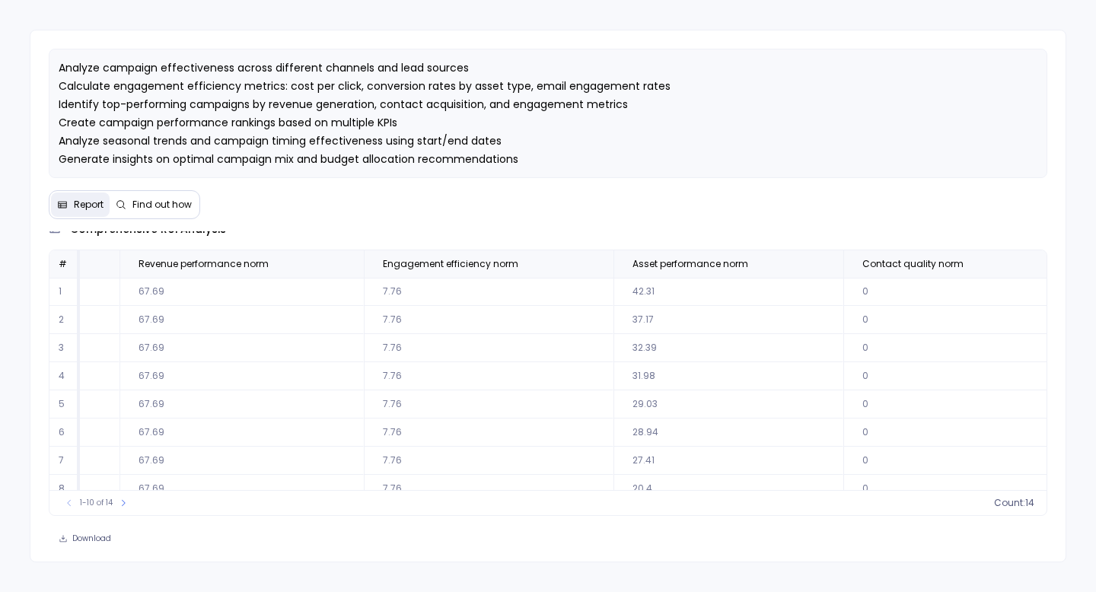
scroll to position [73, 13754]
